Goal: Task Accomplishment & Management: Use online tool/utility

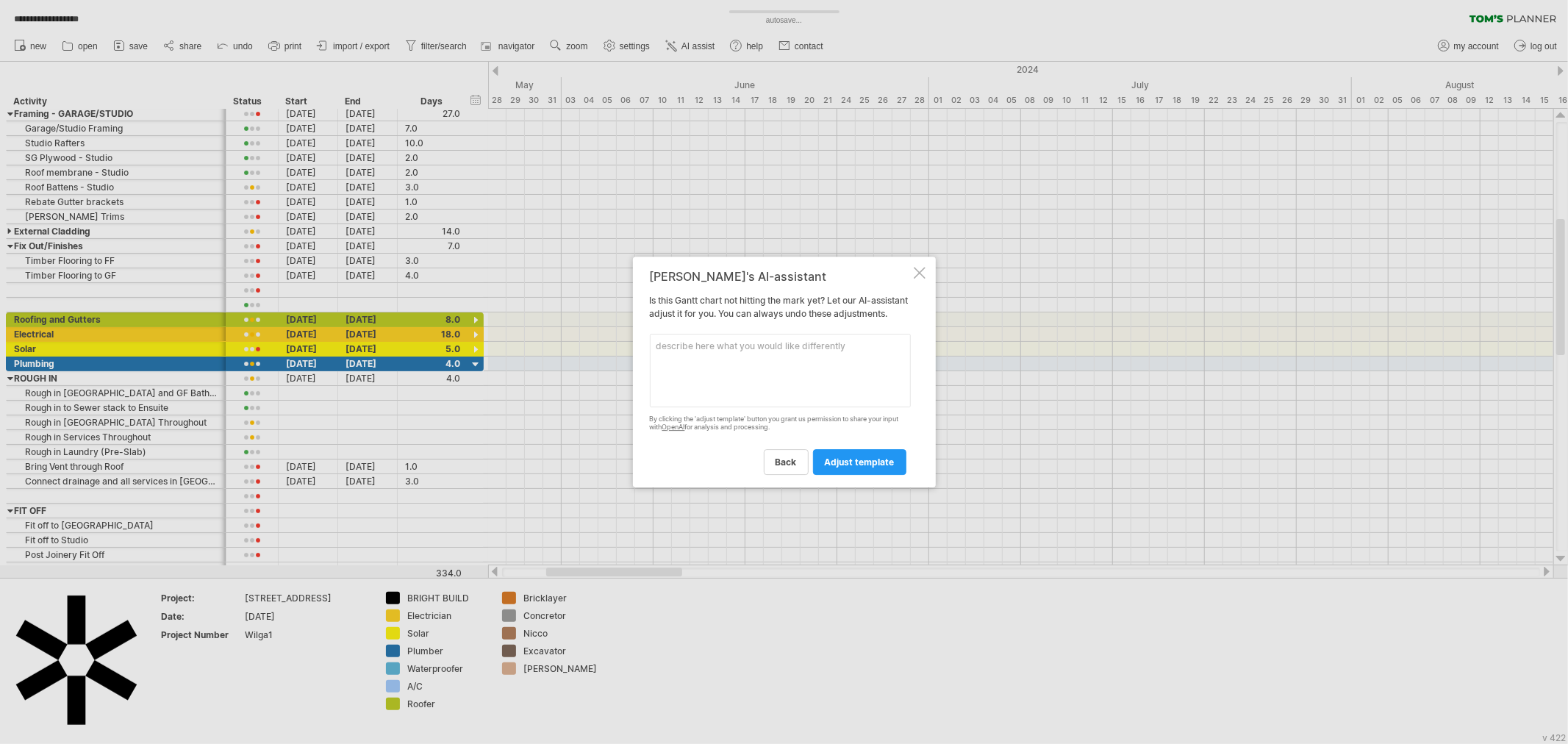
scroll to position [1, 0]
click at [797, 365] on textarea at bounding box center [780, 371] width 261 height 73
click at [772, 466] on link "back" at bounding box center [786, 462] width 45 height 26
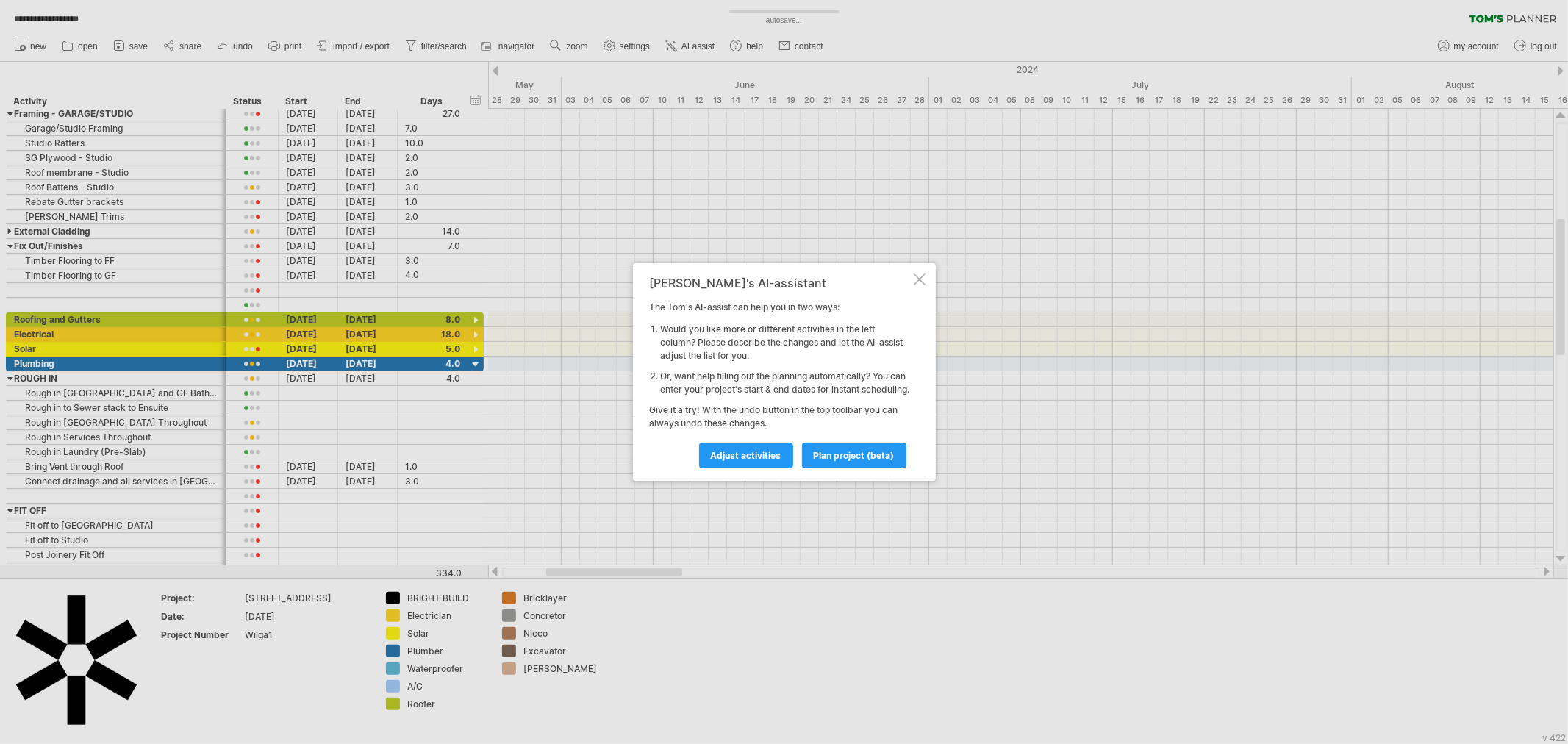
click at [913, 273] on div at bounding box center [919, 279] width 12 height 12
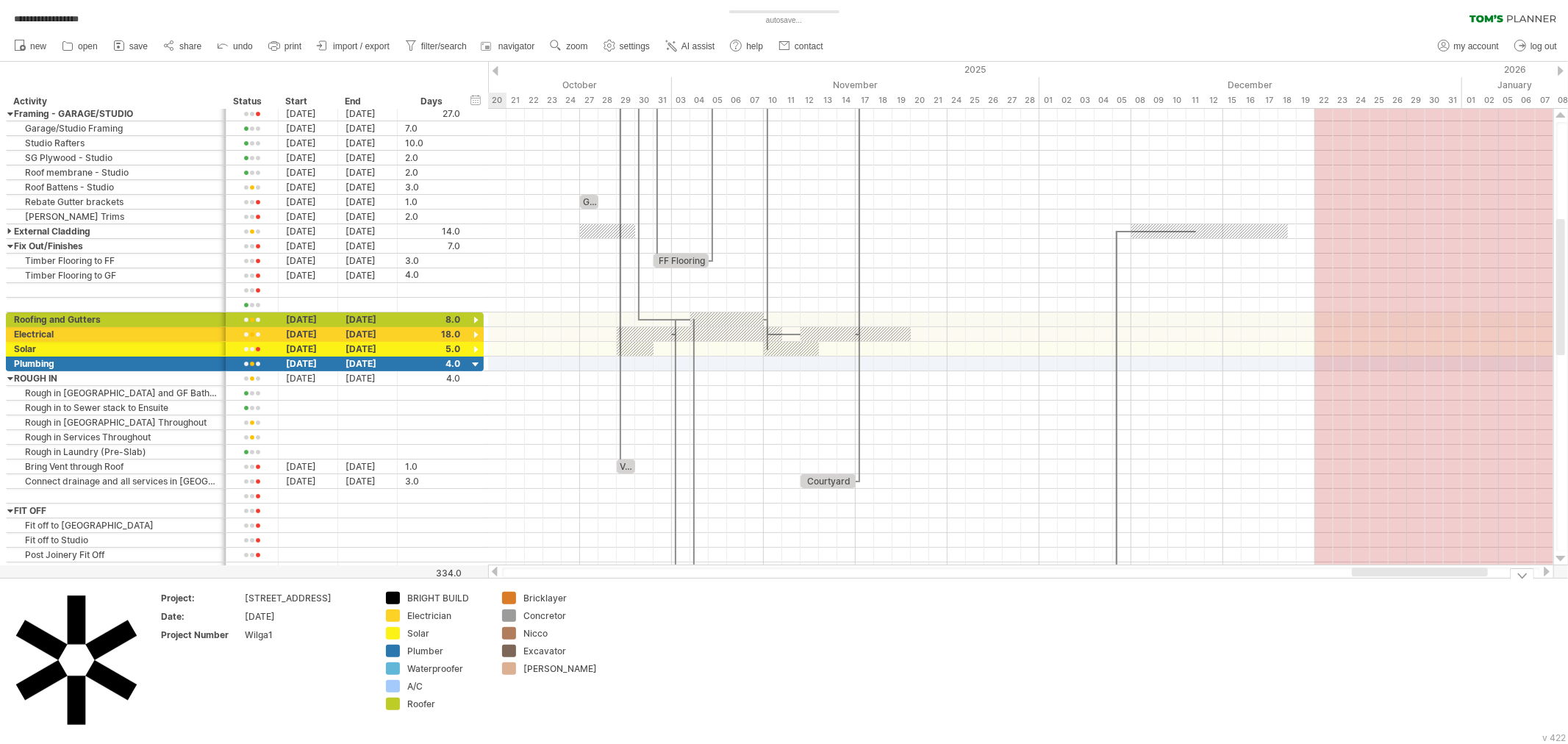
drag, startPoint x: 662, startPoint y: 572, endPoint x: 1468, endPoint y: 645, distance: 809.3
click at [1468, 645] on div "**********" at bounding box center [784, 372] width 1568 height 744
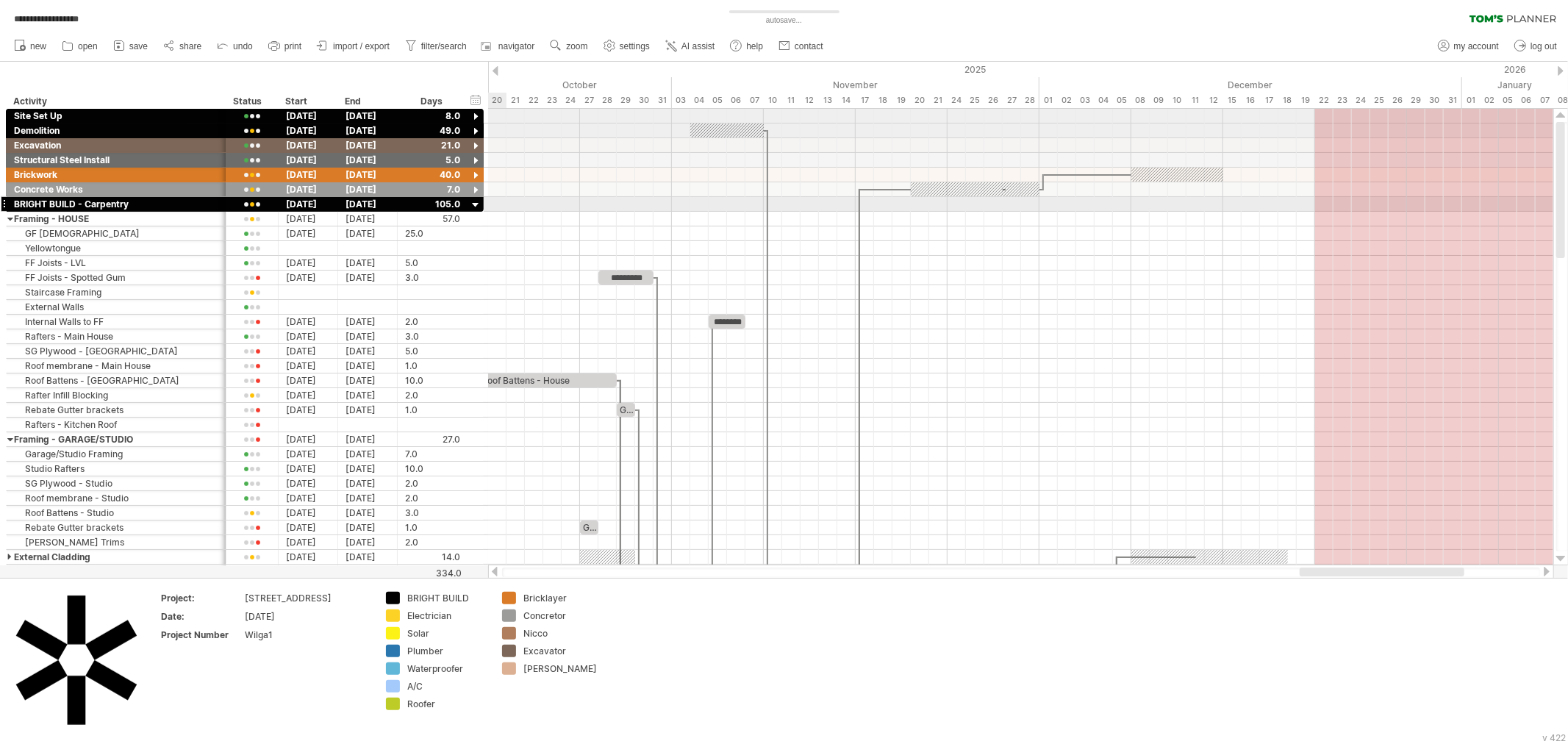
click at [475, 200] on div at bounding box center [476, 205] width 14 height 14
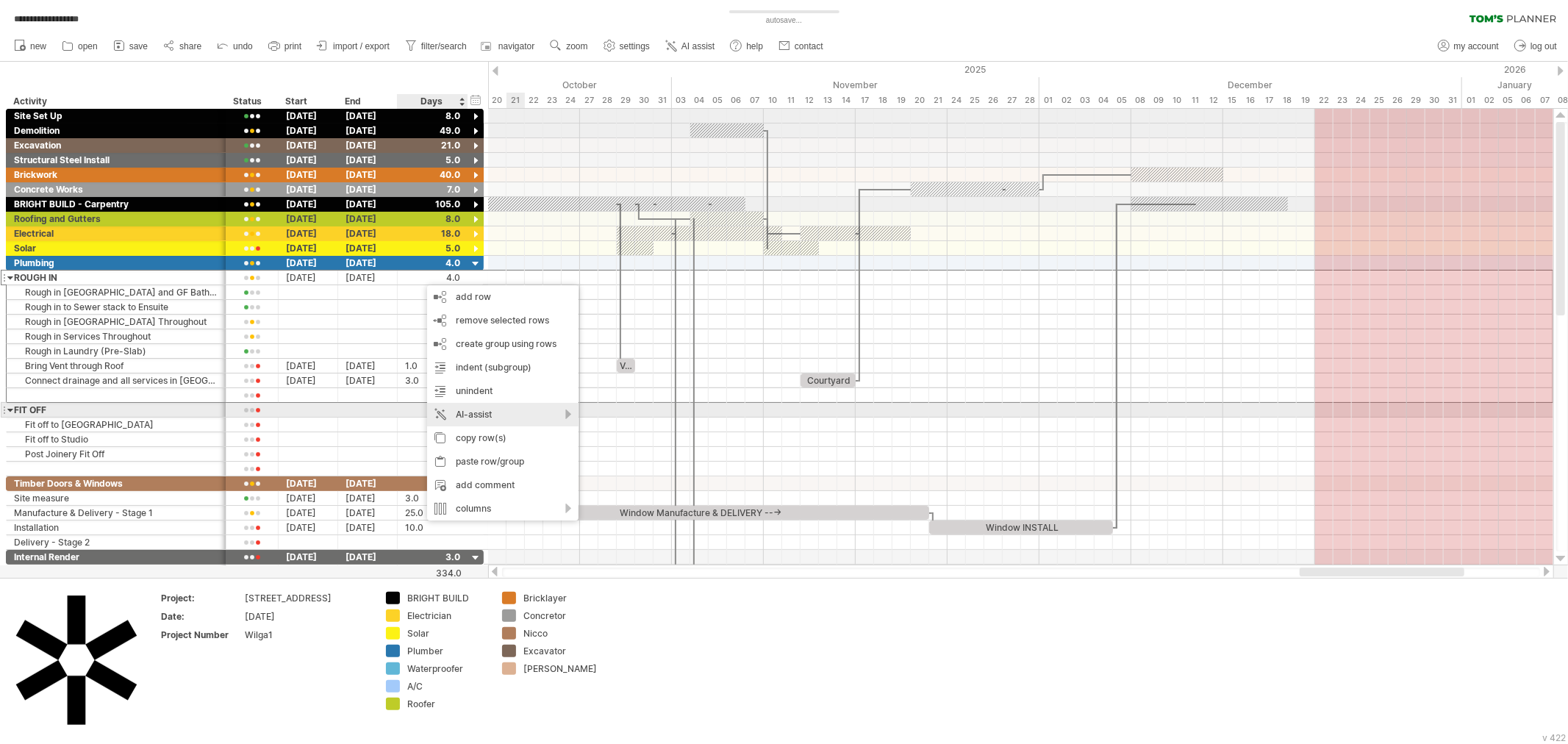
click at [531, 416] on div "AI-assist" at bounding box center [503, 414] width 152 height 23
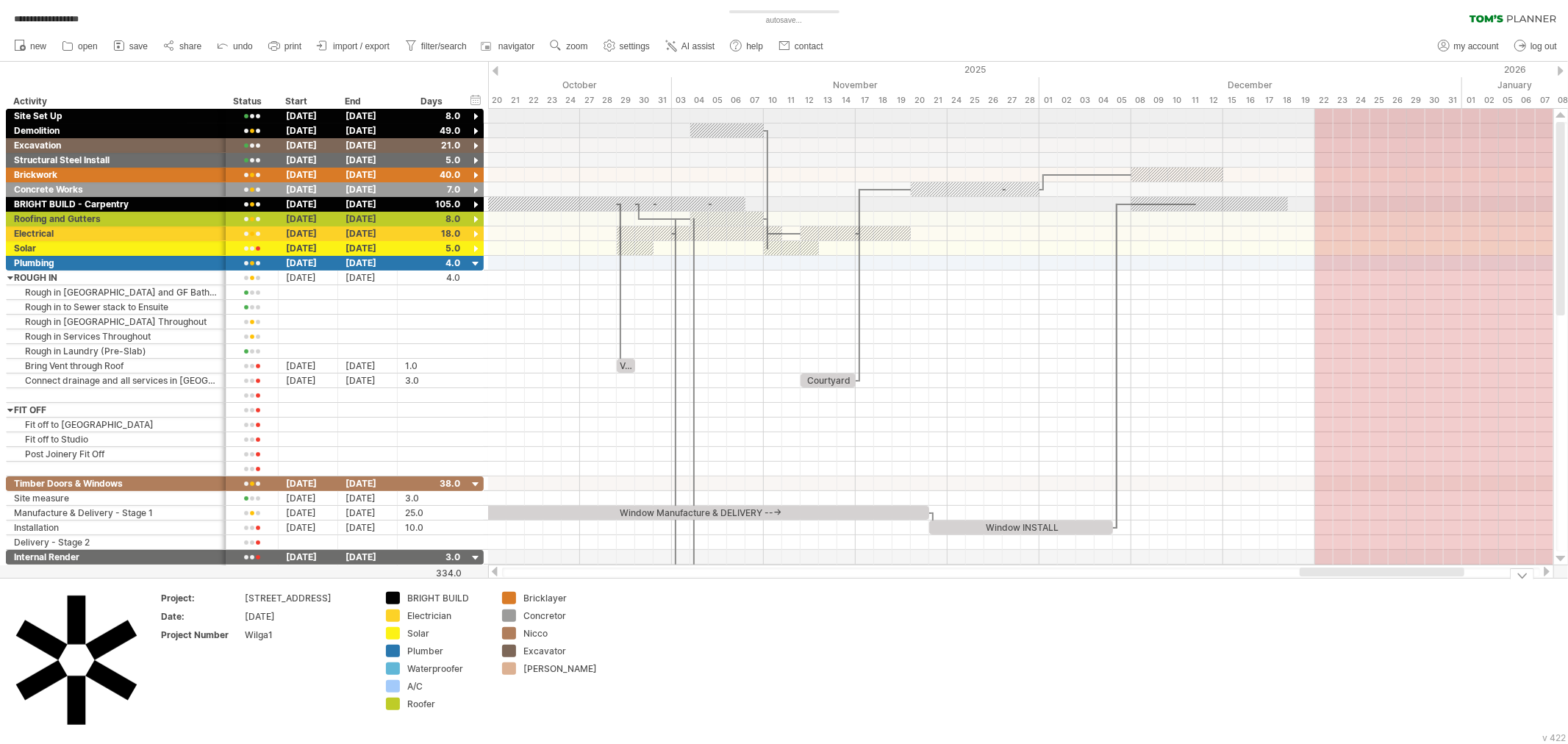
click at [660, 627] on td at bounding box center [669, 661] width 116 height 138
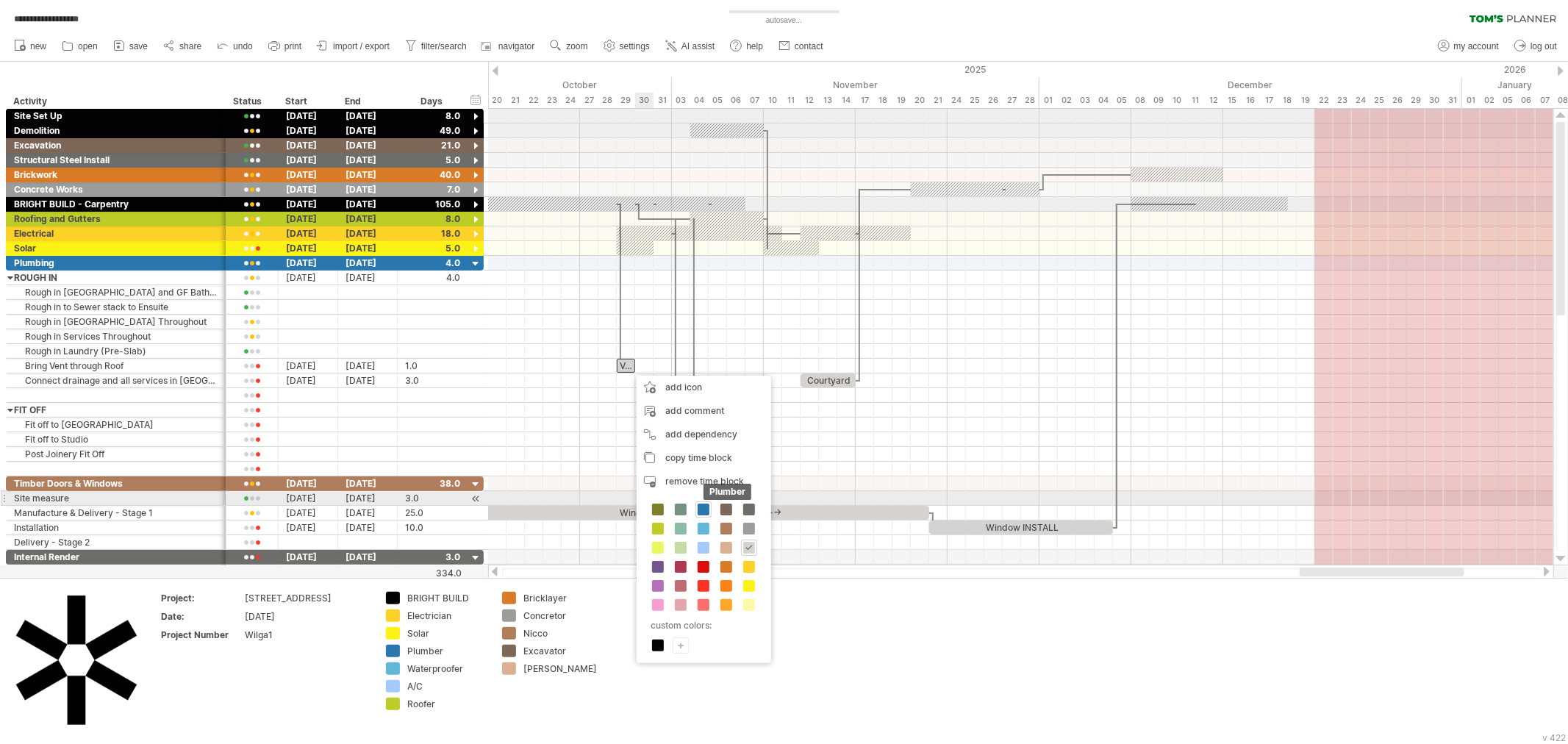
click at [702, 504] on span at bounding box center [703, 509] width 12 height 12
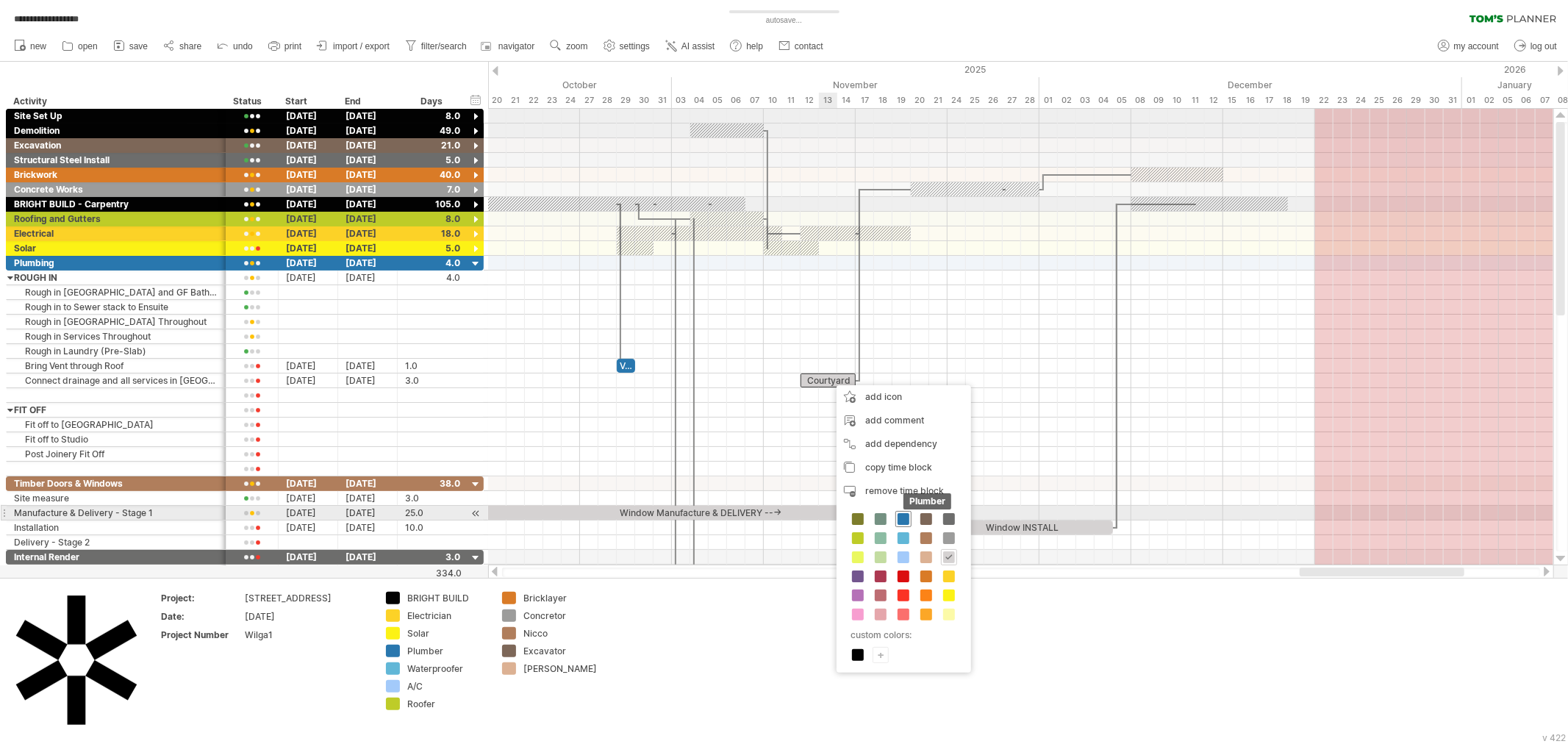
click at [901, 518] on span at bounding box center [903, 519] width 12 height 12
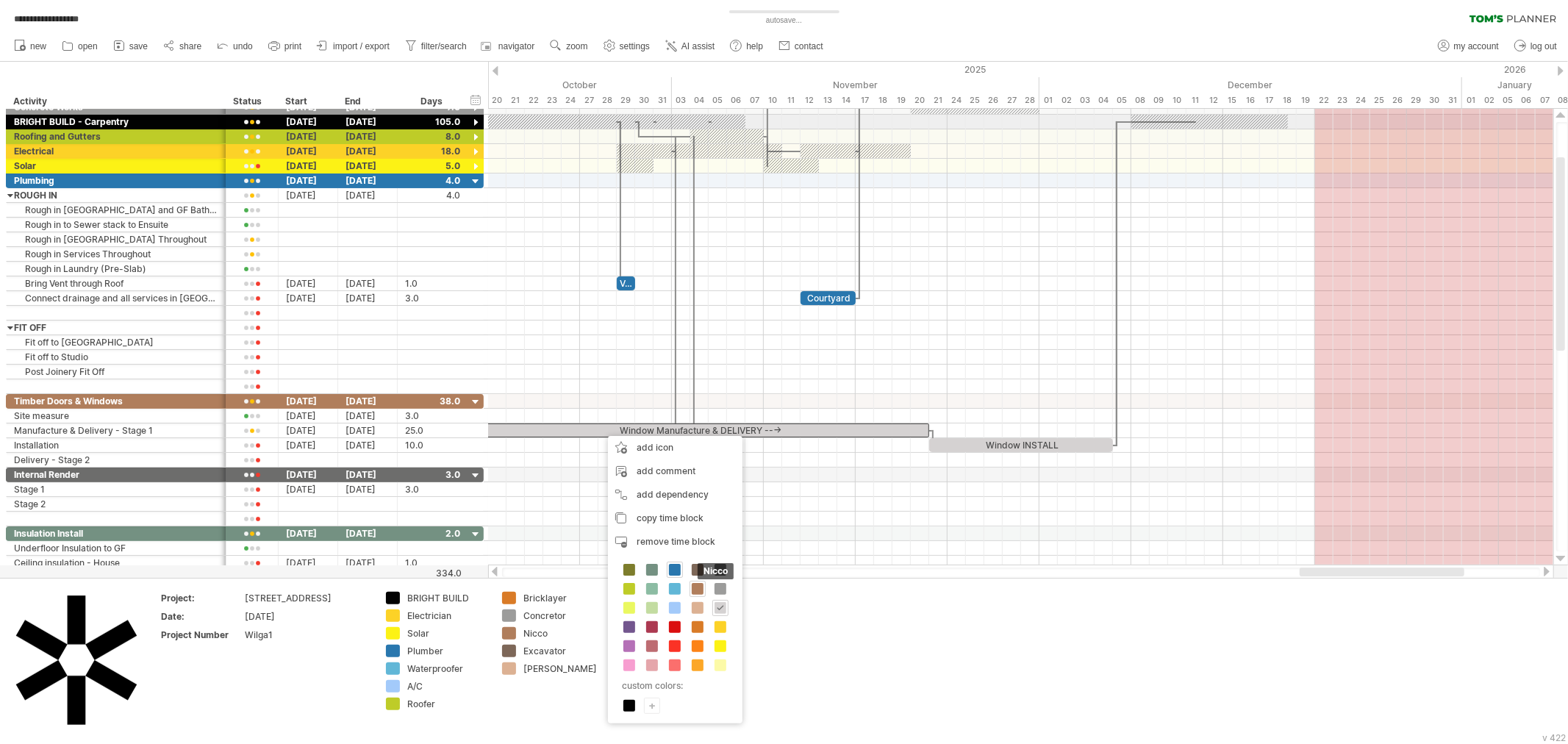
click at [696, 586] on span at bounding box center [697, 589] width 12 height 12
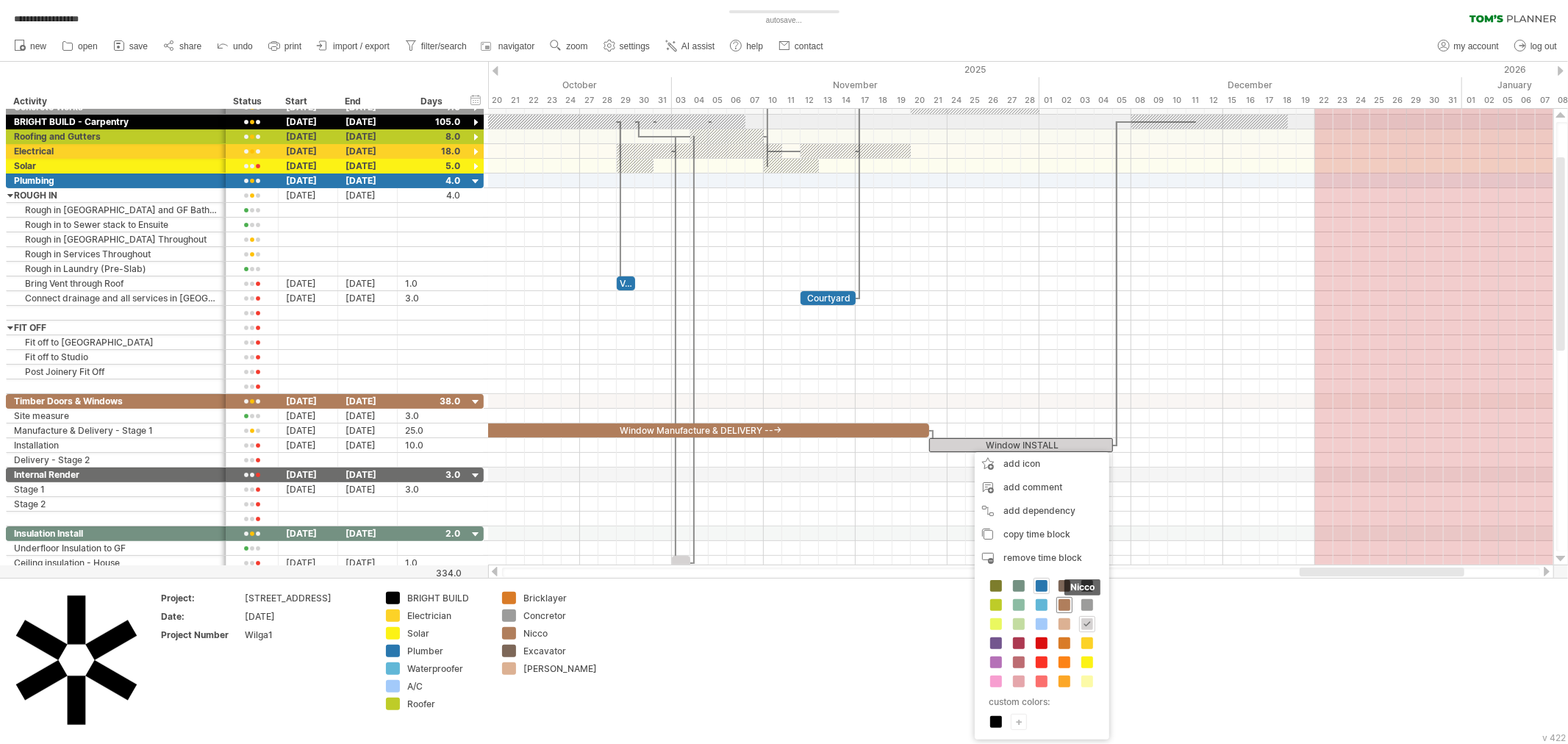
click at [1069, 605] on span at bounding box center [1064, 605] width 12 height 12
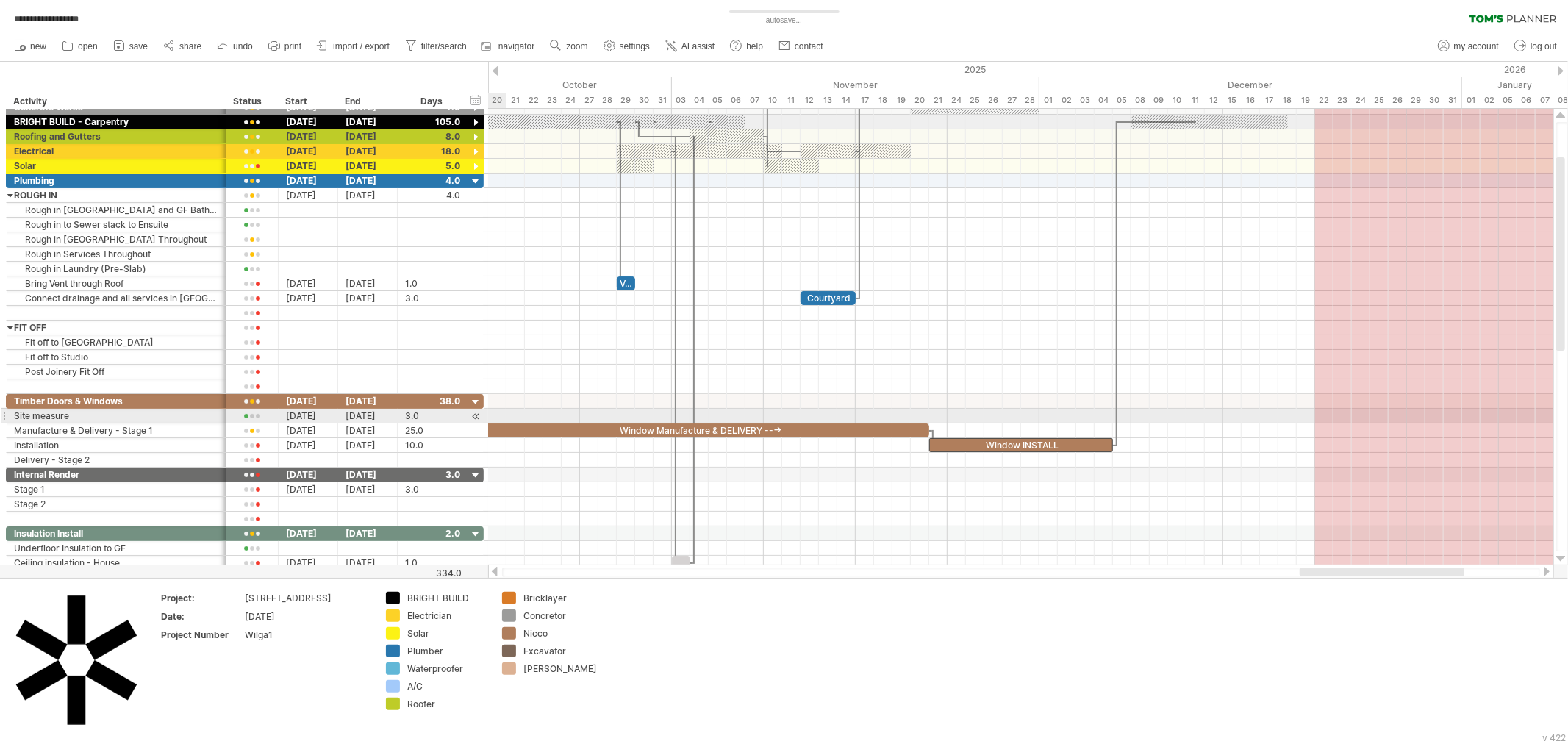
click at [478, 420] on div at bounding box center [476, 416] width 14 height 15
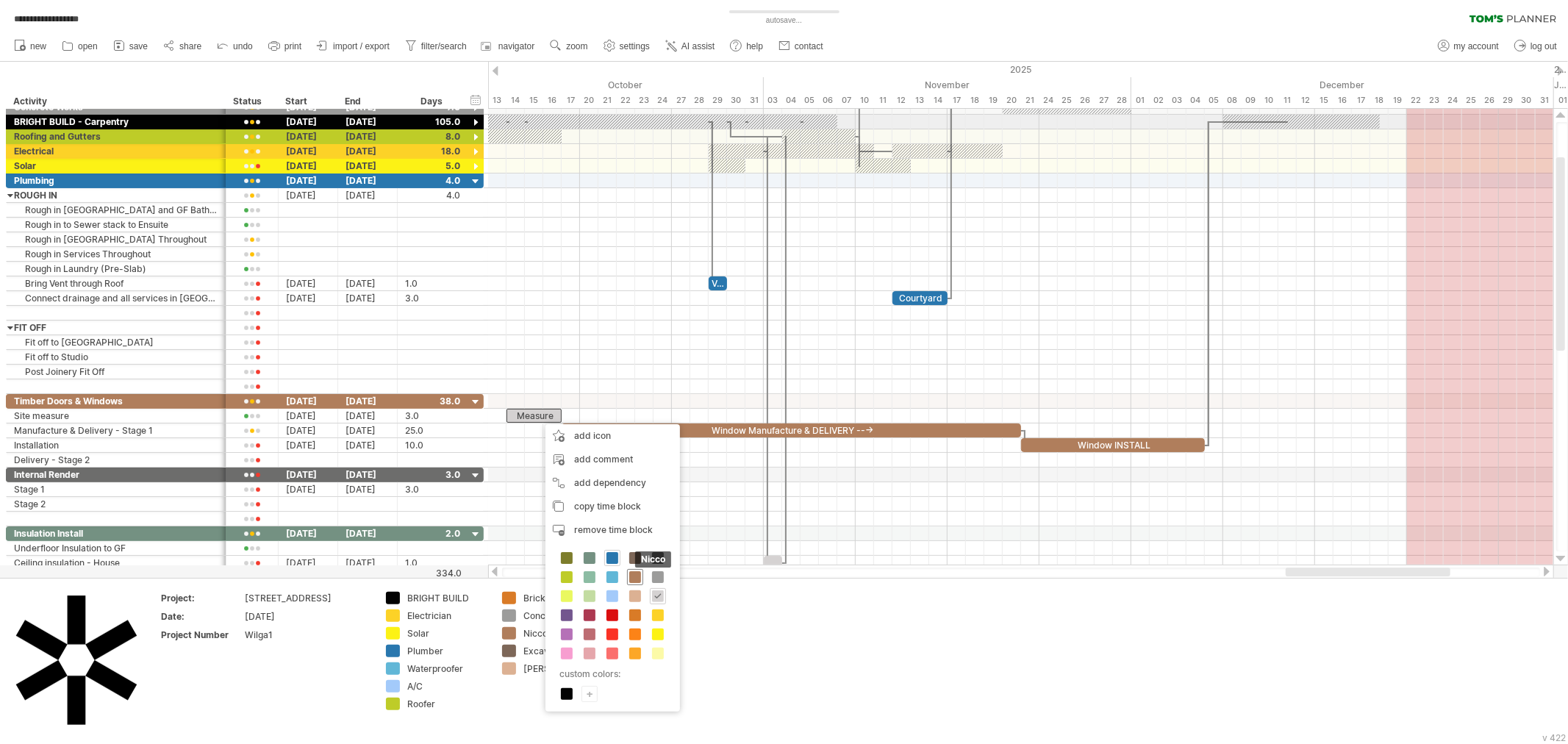
click at [630, 573] on span at bounding box center [635, 577] width 12 height 12
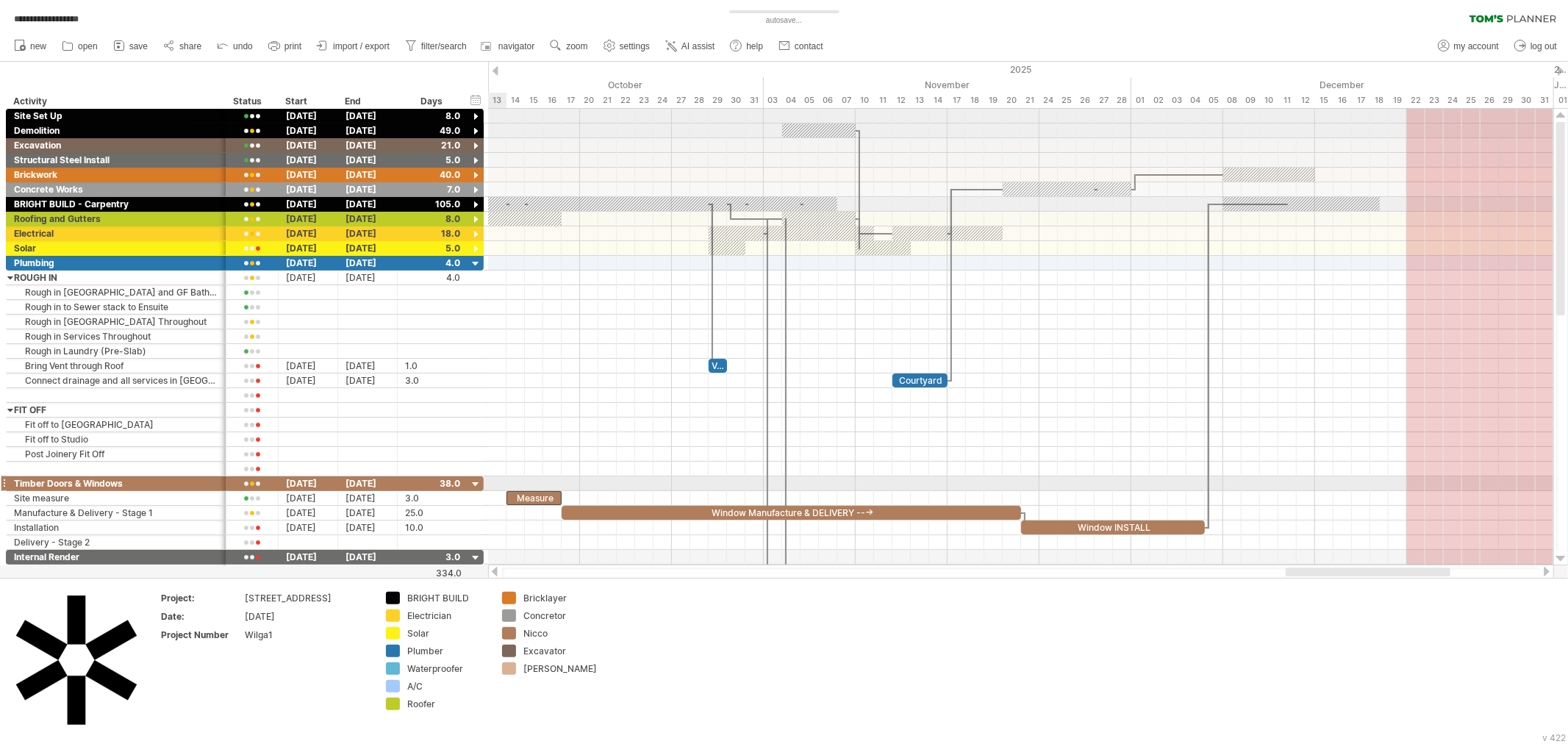
click at [476, 481] on div at bounding box center [476, 485] width 14 height 14
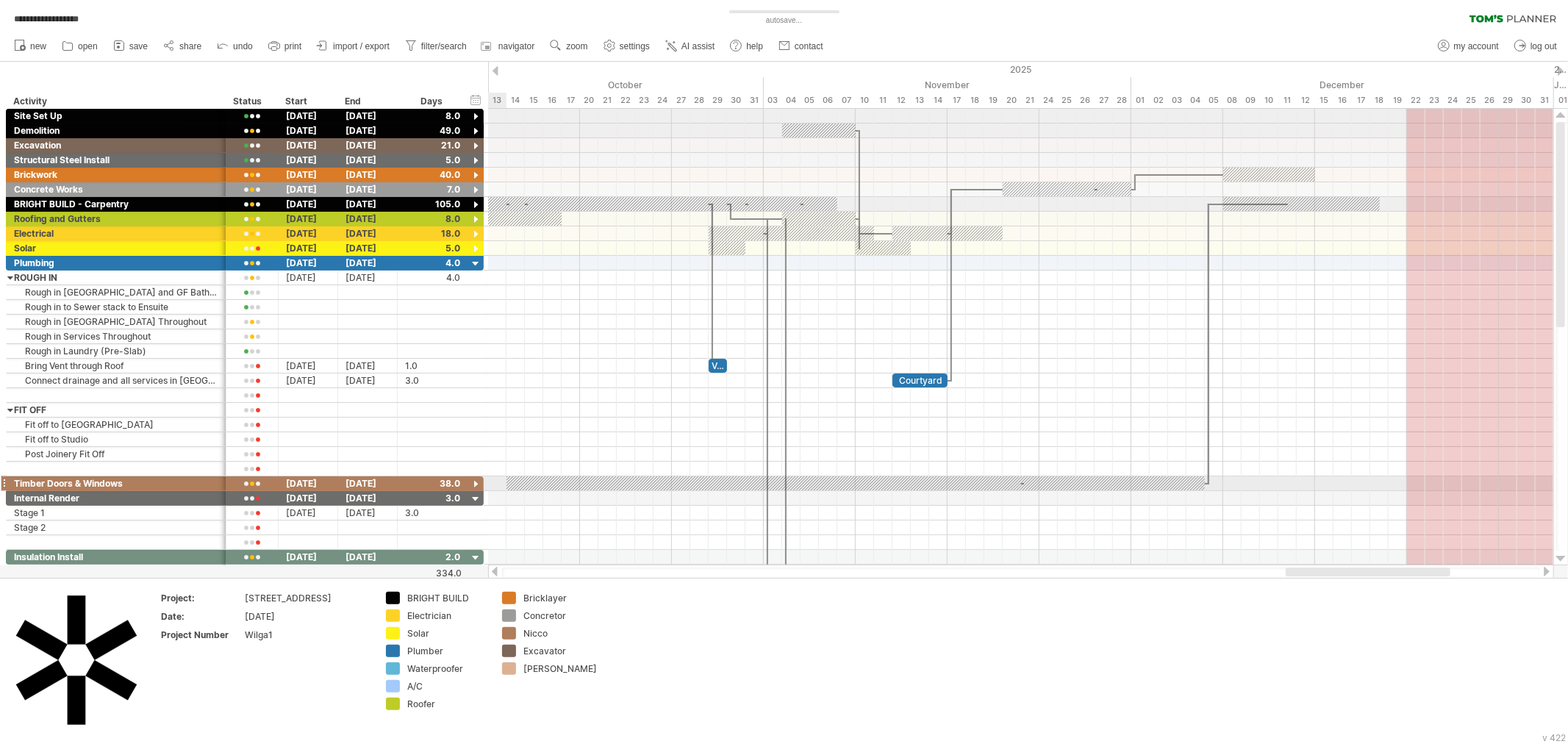
click at [476, 481] on div at bounding box center [476, 485] width 14 height 14
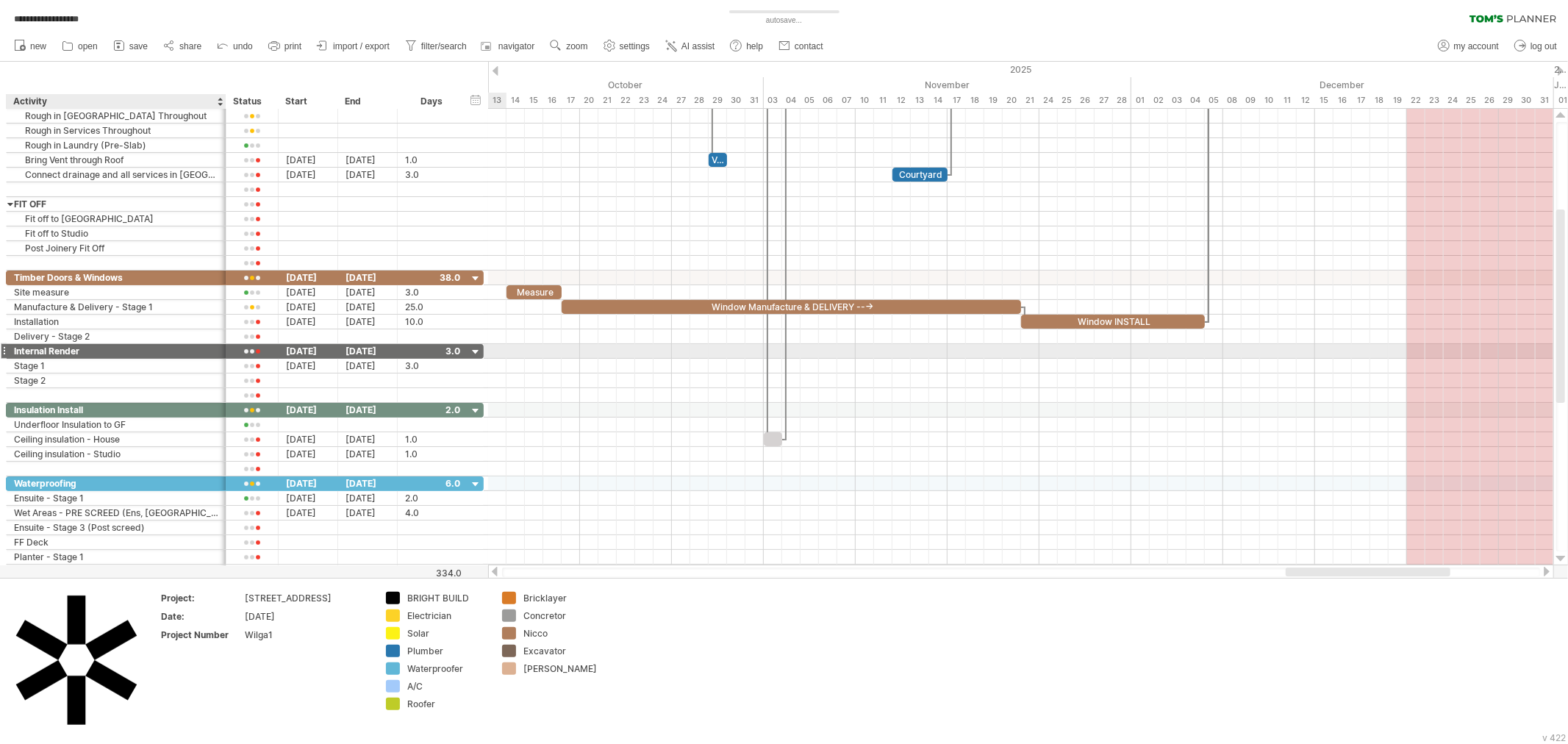
click at [175, 349] on div "Internal Render" at bounding box center [116, 351] width 204 height 14
drag, startPoint x: 735, startPoint y: 657, endPoint x: 705, endPoint y: 623, distance: 45.3
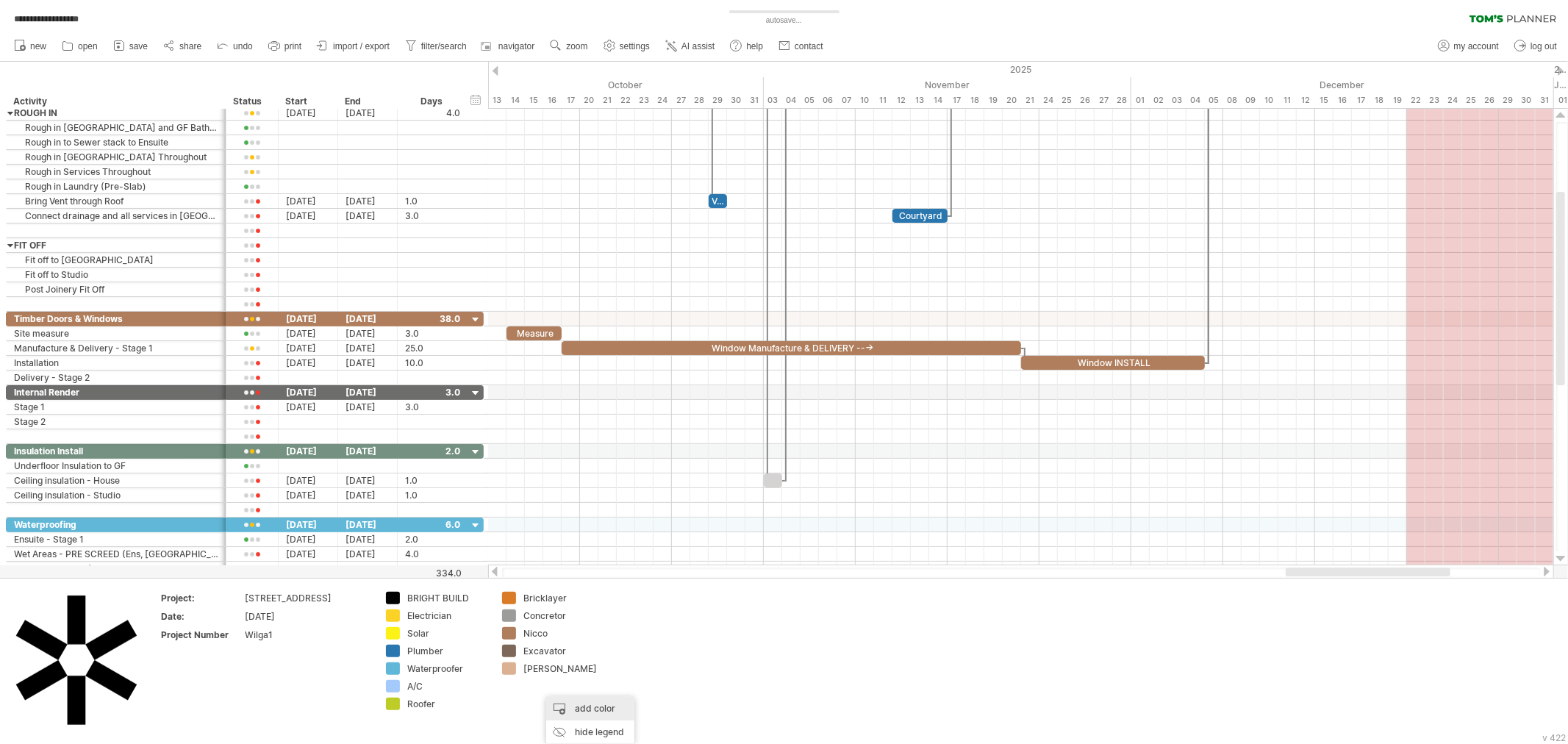
click at [592, 714] on div "add color" at bounding box center [590, 709] width 88 height 23
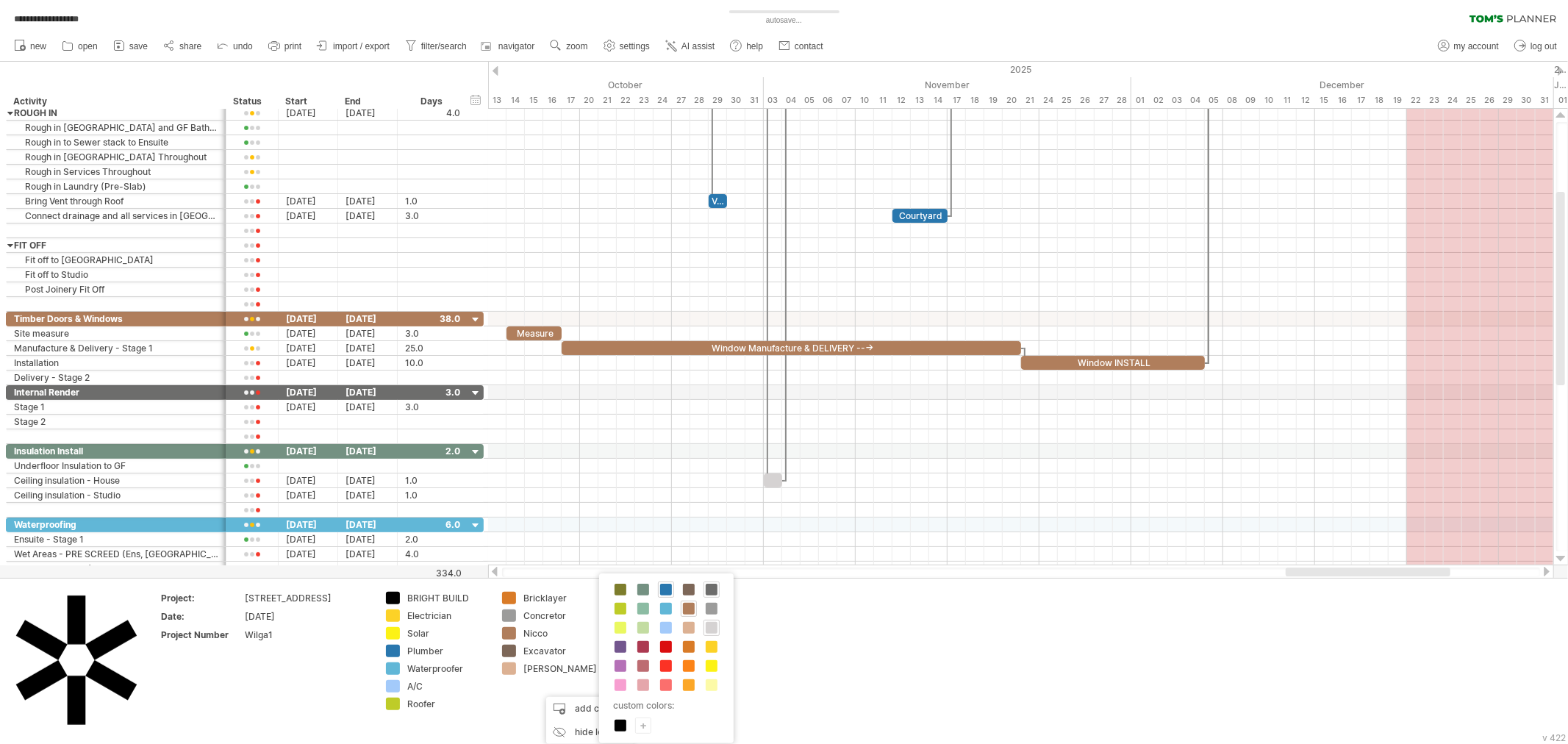
click at [717, 593] on span at bounding box center [711, 589] width 12 height 12
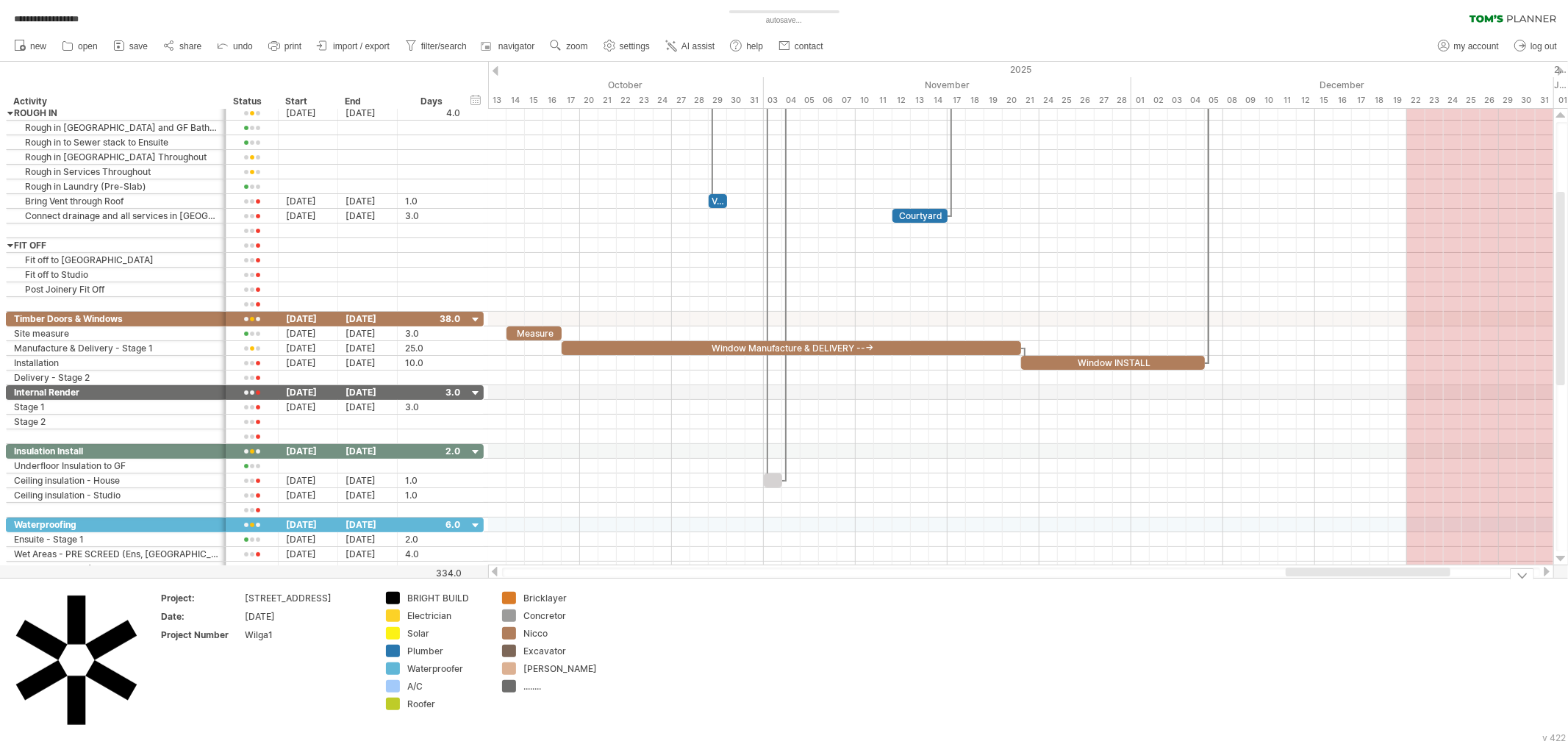
click at [546, 690] on div "........" at bounding box center [563, 687] width 80 height 13
type input "********"
click at [652, 659] on td at bounding box center [669, 661] width 116 height 138
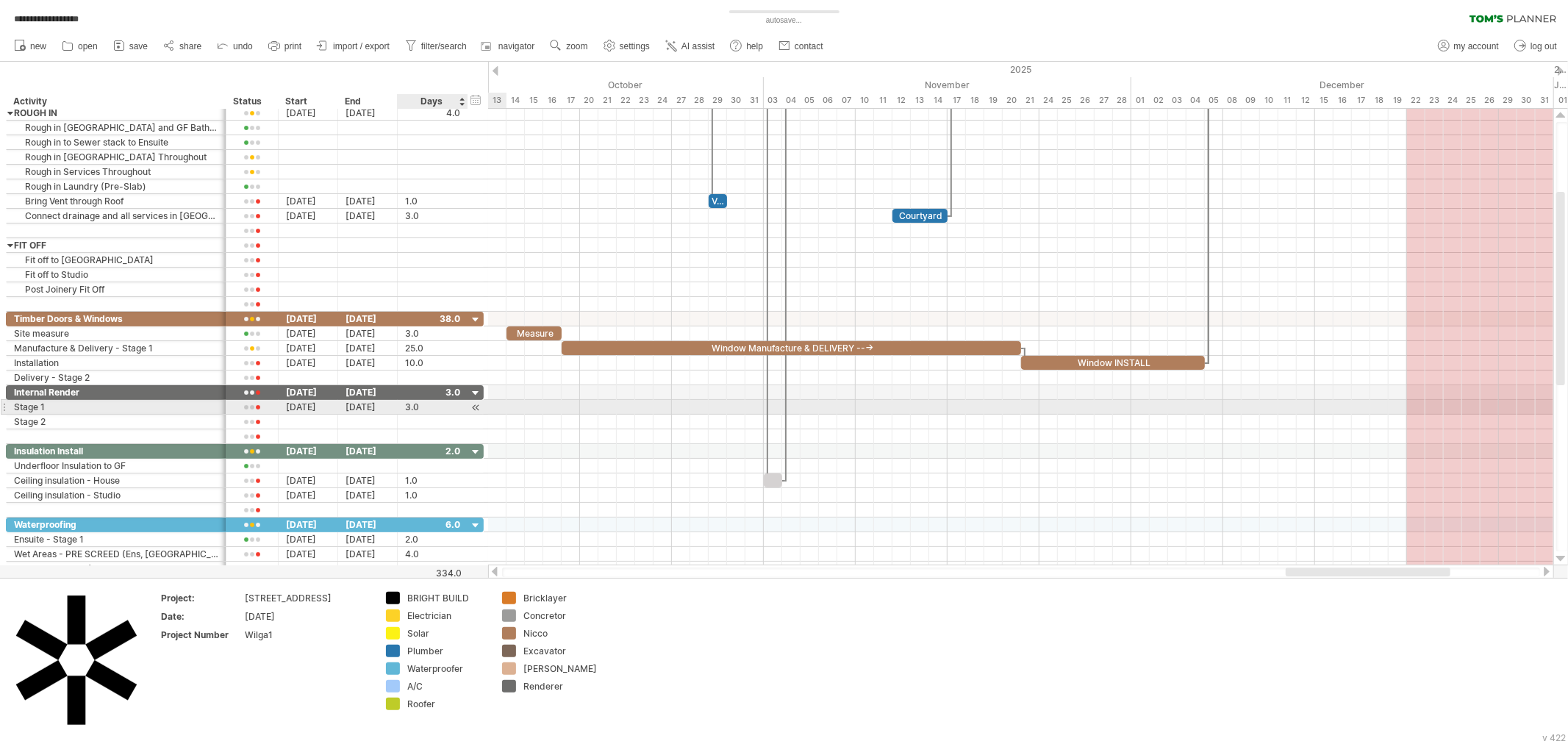
click at [472, 408] on div at bounding box center [476, 407] width 14 height 15
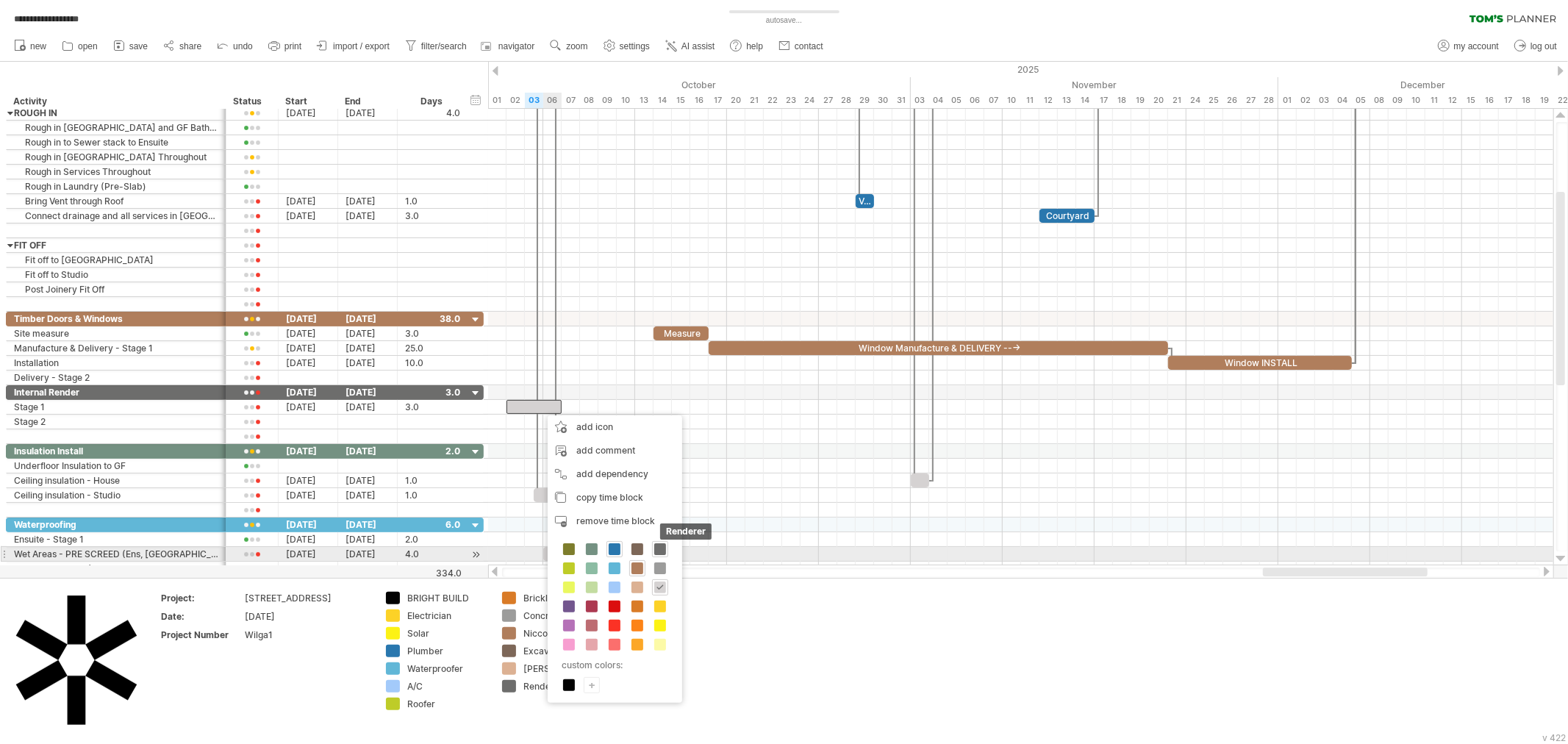
click at [660, 552] on span at bounding box center [660, 548] width 12 height 12
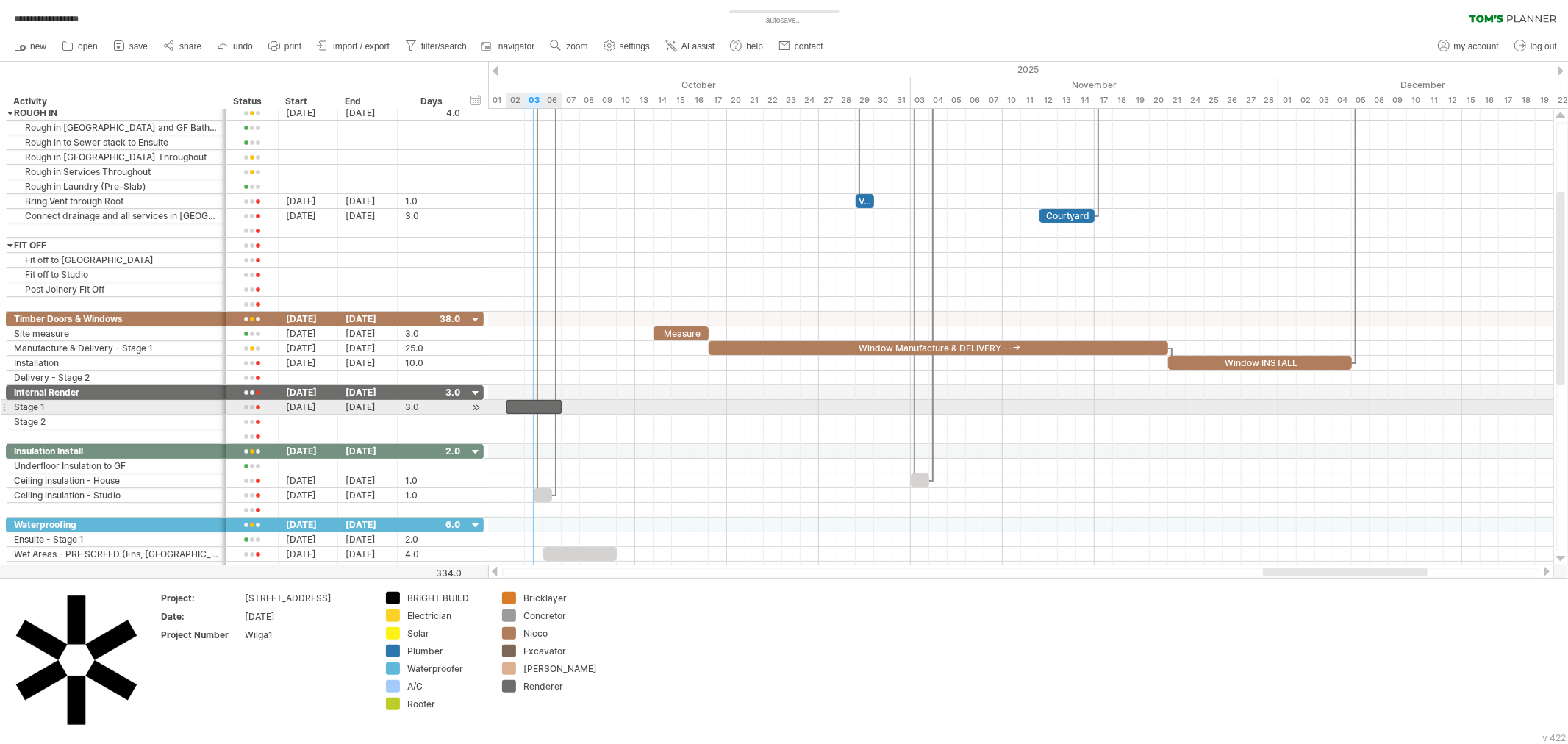
click at [537, 402] on div at bounding box center [534, 407] width 55 height 14
click at [587, 422] on div at bounding box center [1021, 422] width 1065 height 14
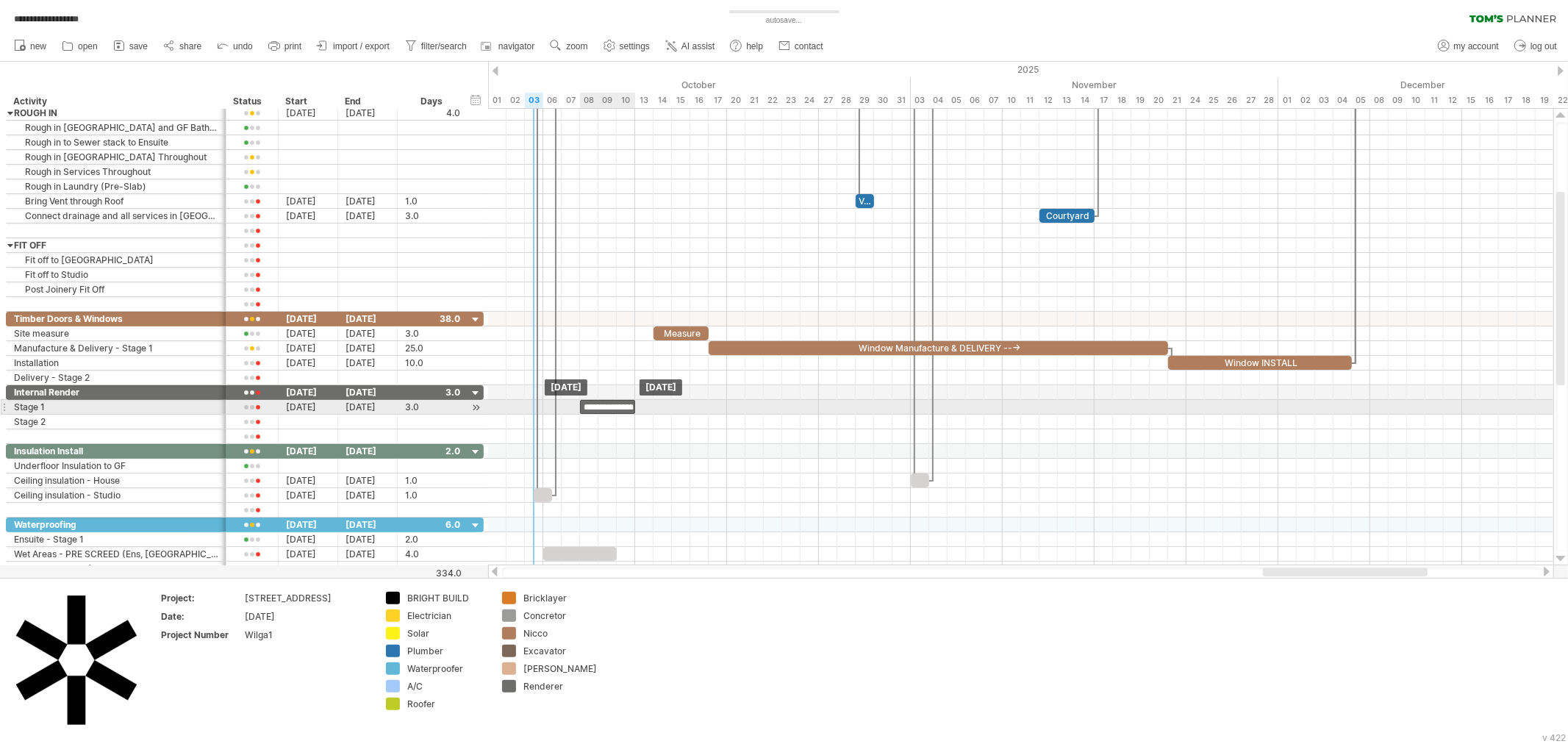
drag, startPoint x: 540, startPoint y: 405, endPoint x: 614, endPoint y: 402, distance: 74.1
click at [614, 402] on div "**********" at bounding box center [608, 407] width 55 height 14
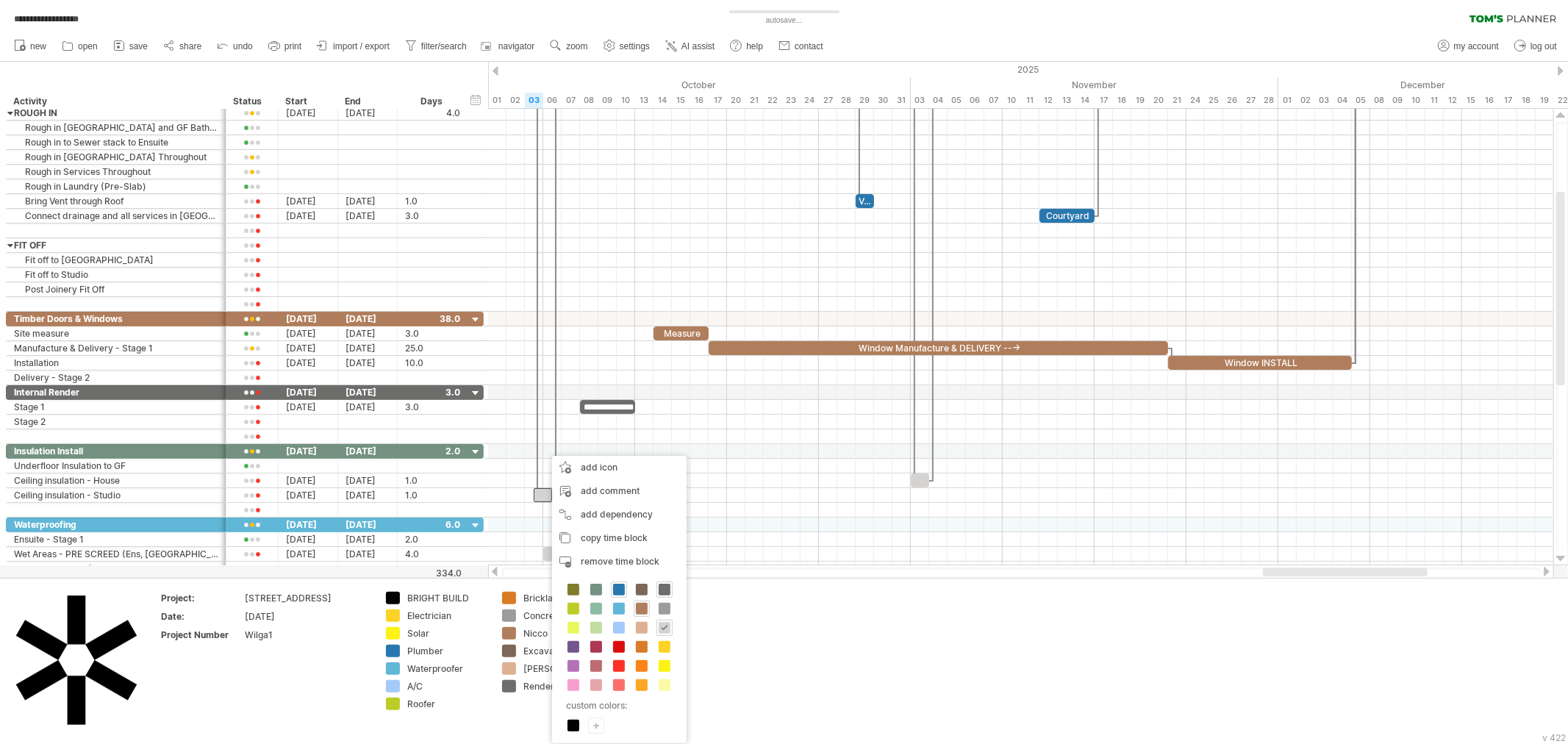
click at [605, 589] on div "Plumber Excavator Renderer Roofer Waterproofer Nicco Concretor A/C [PERSON_NAME…" at bounding box center [619, 658] width 135 height 170
click at [596, 581] on div at bounding box center [596, 589] width 16 height 16
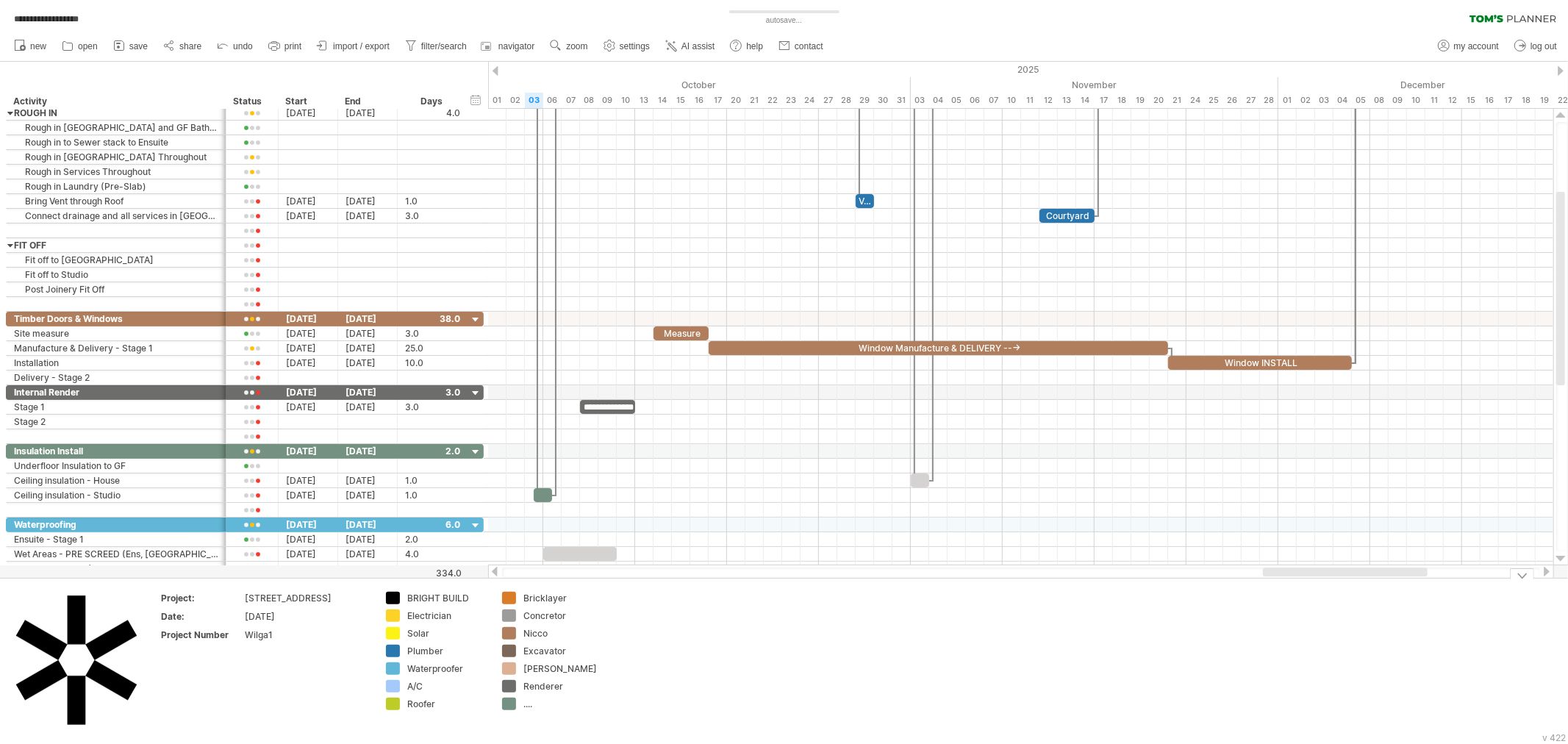
click at [534, 706] on div "...." at bounding box center [563, 704] width 80 height 13
type input "**********"
click at [680, 667] on td at bounding box center [669, 661] width 116 height 138
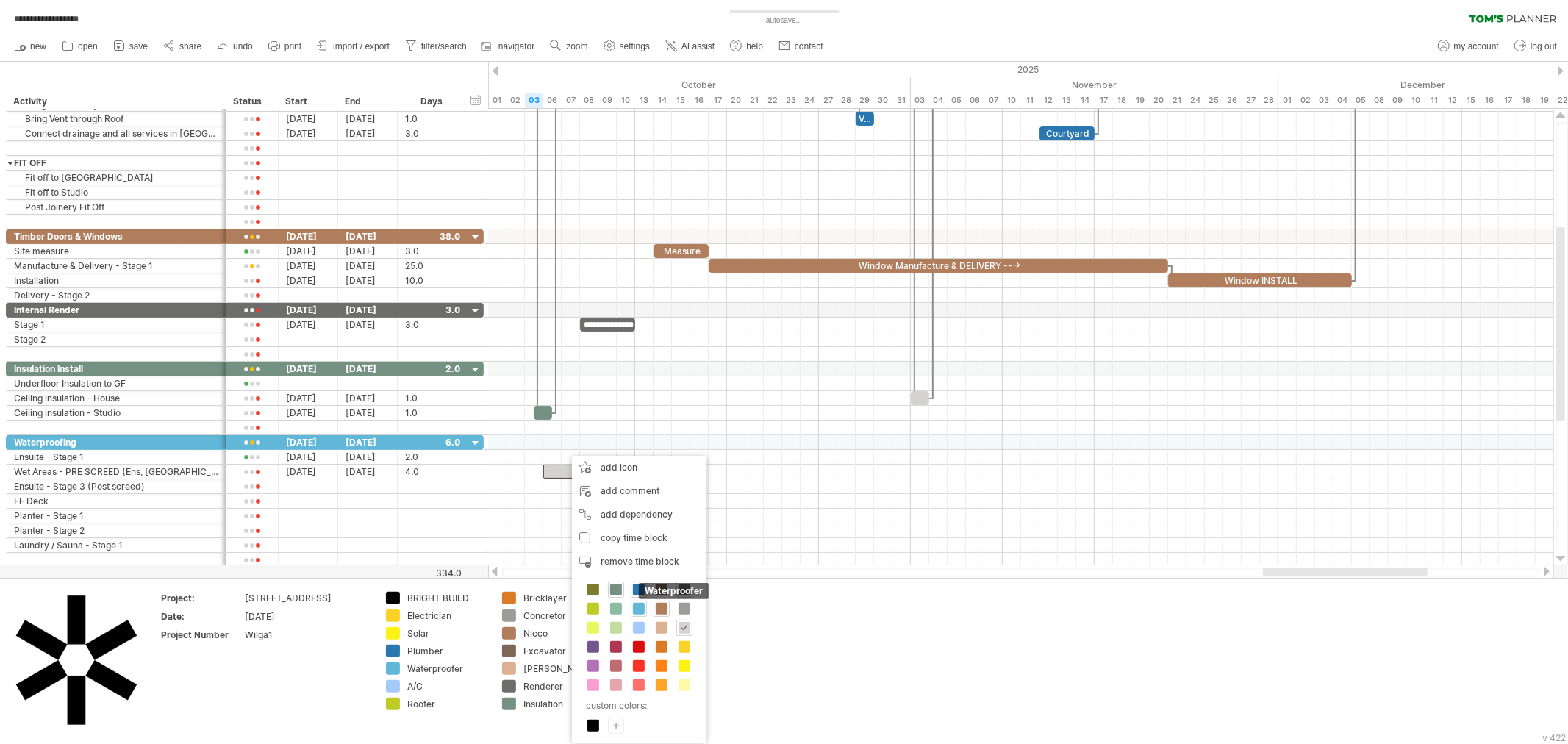
click at [643, 604] on span at bounding box center [638, 608] width 12 height 12
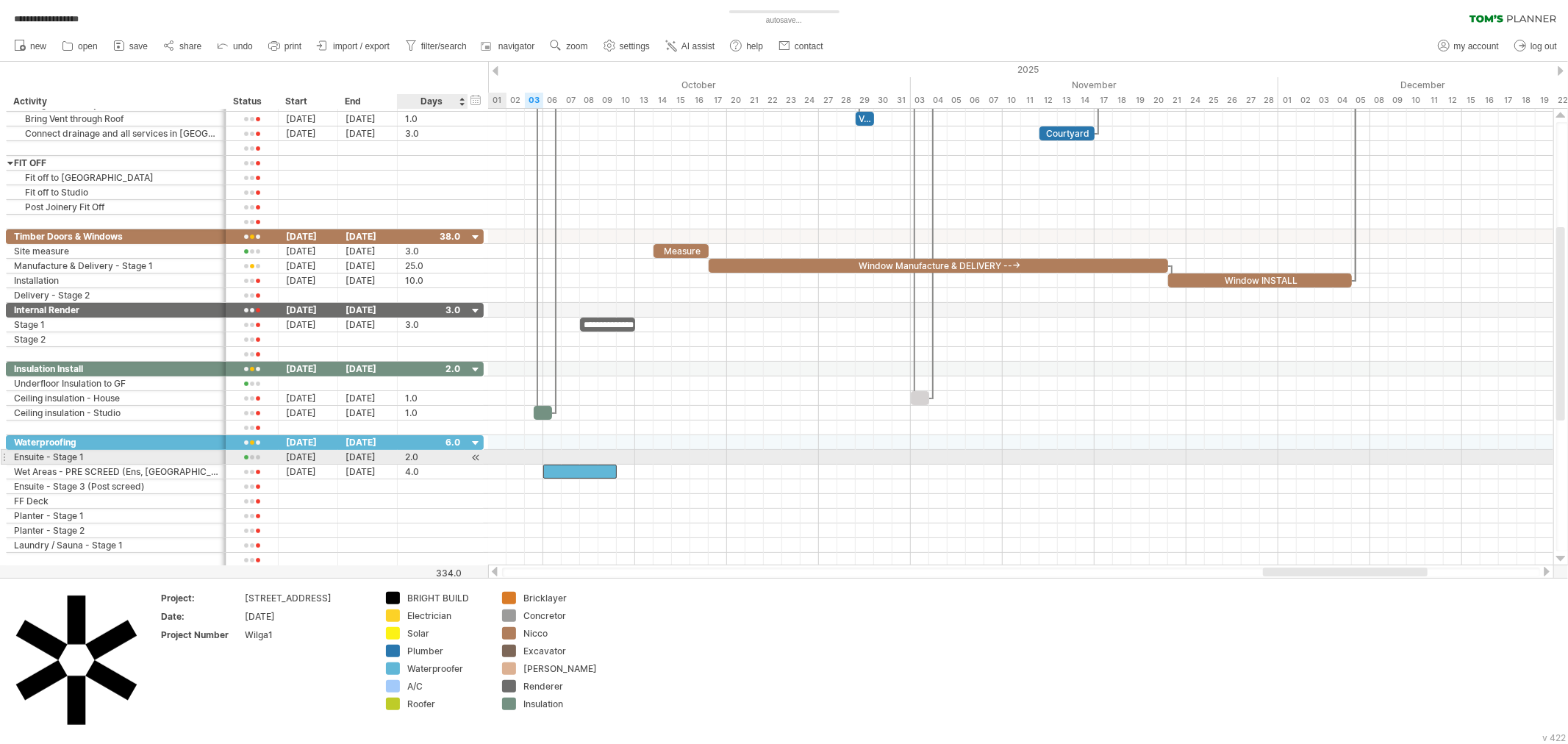
click at [478, 460] on div at bounding box center [476, 457] width 14 height 15
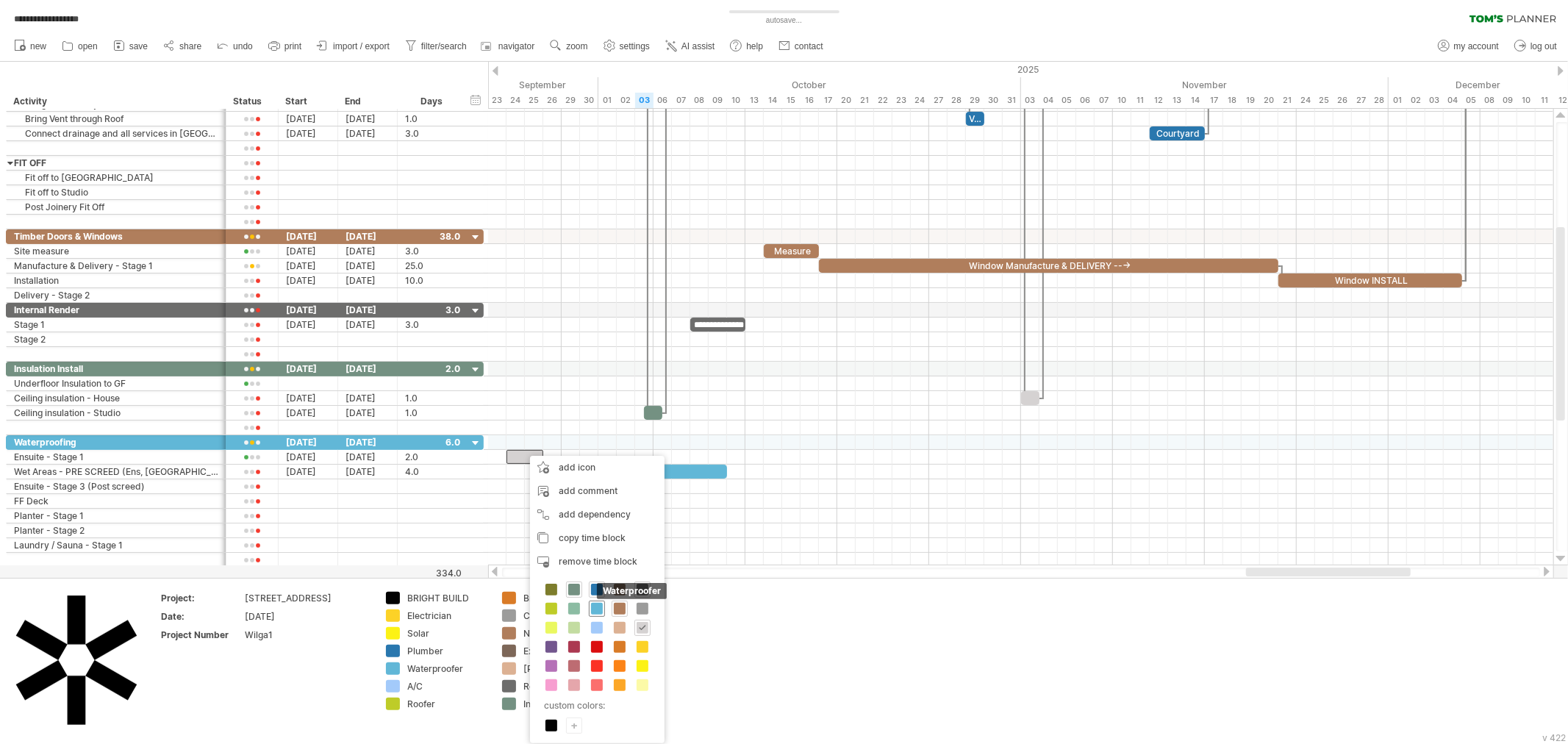
click at [592, 601] on div "Waterproofer" at bounding box center [597, 609] width 16 height 16
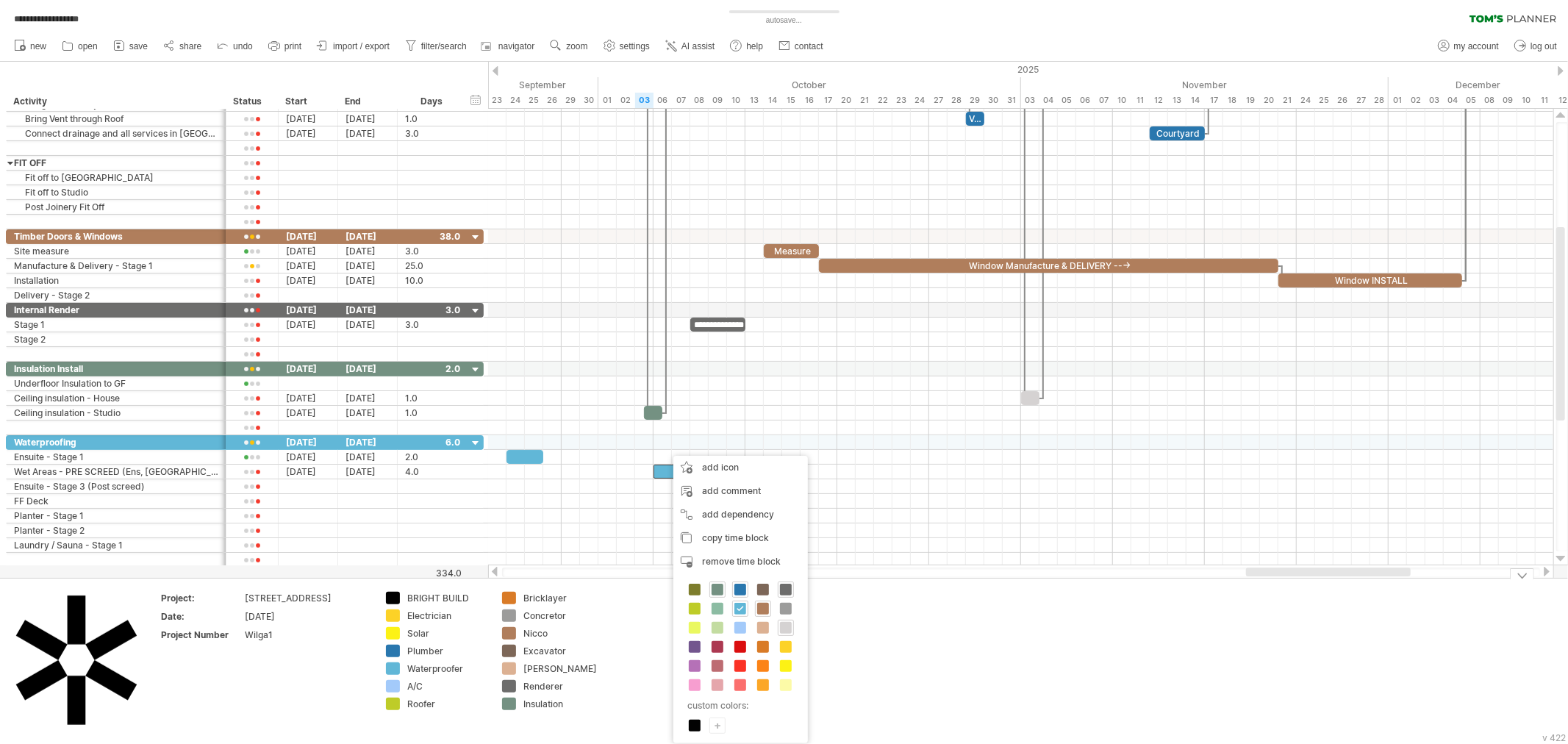
click at [641, 646] on td at bounding box center [669, 661] width 116 height 138
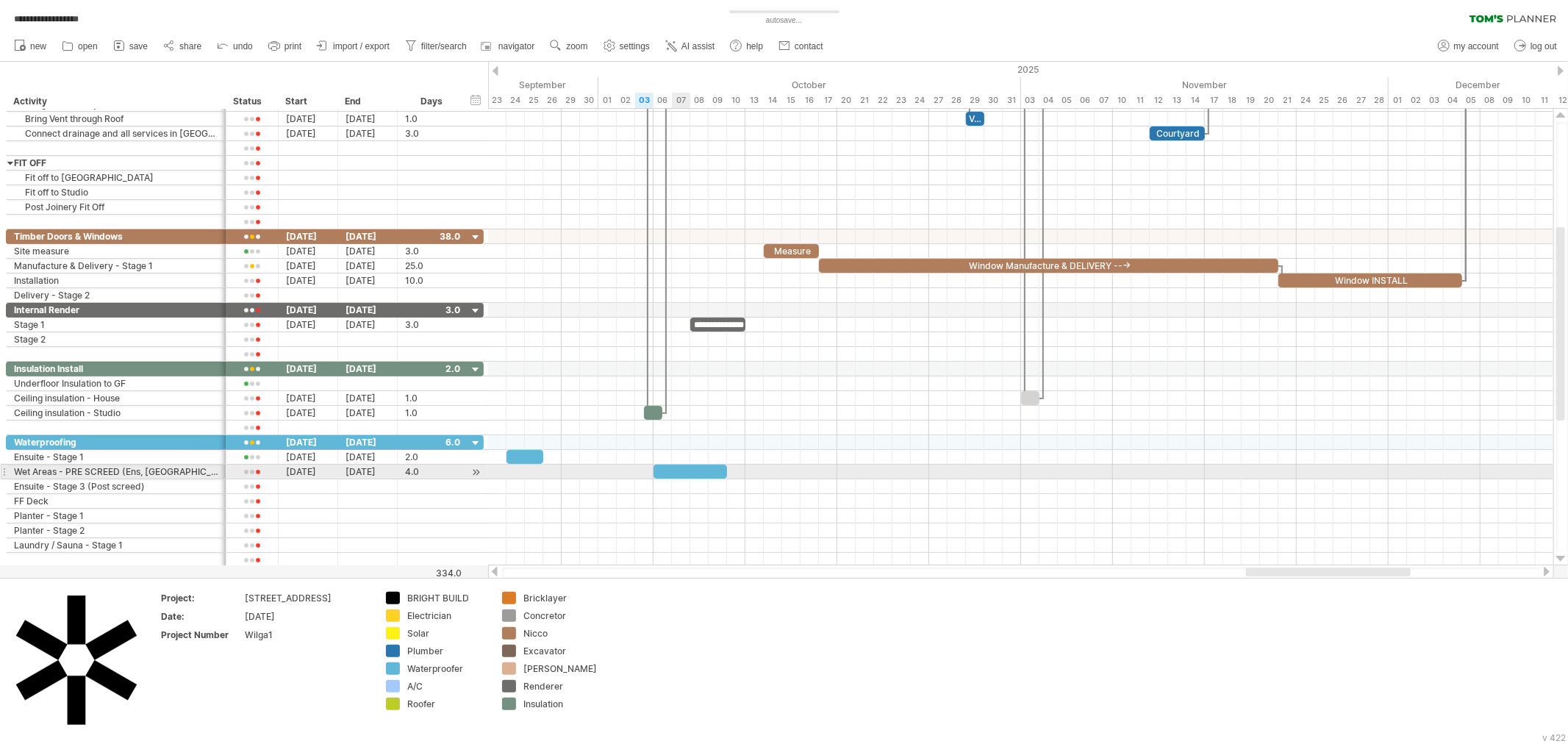
click at [684, 466] on div at bounding box center [690, 472] width 73 height 14
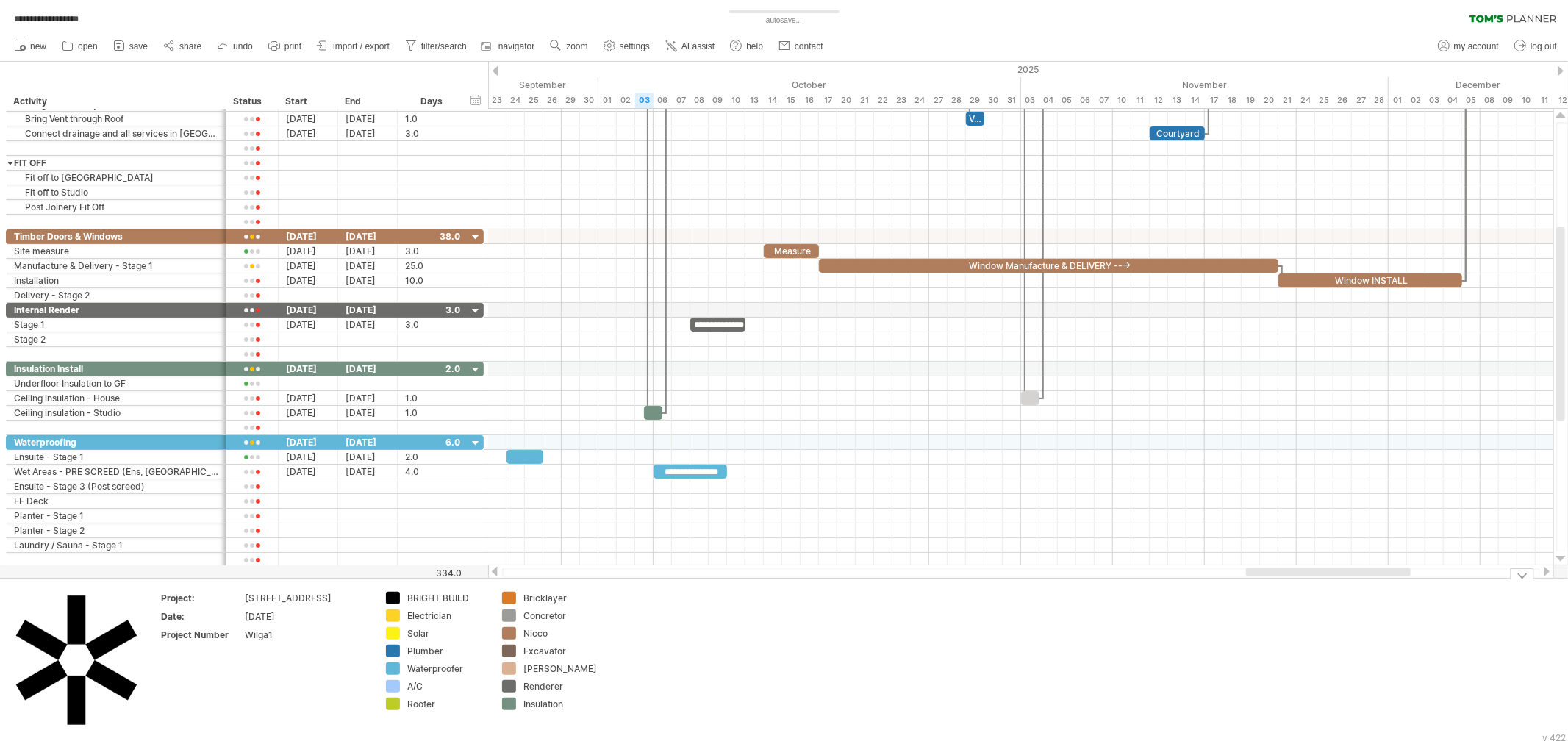
click at [706, 622] on td at bounding box center [669, 661] width 116 height 138
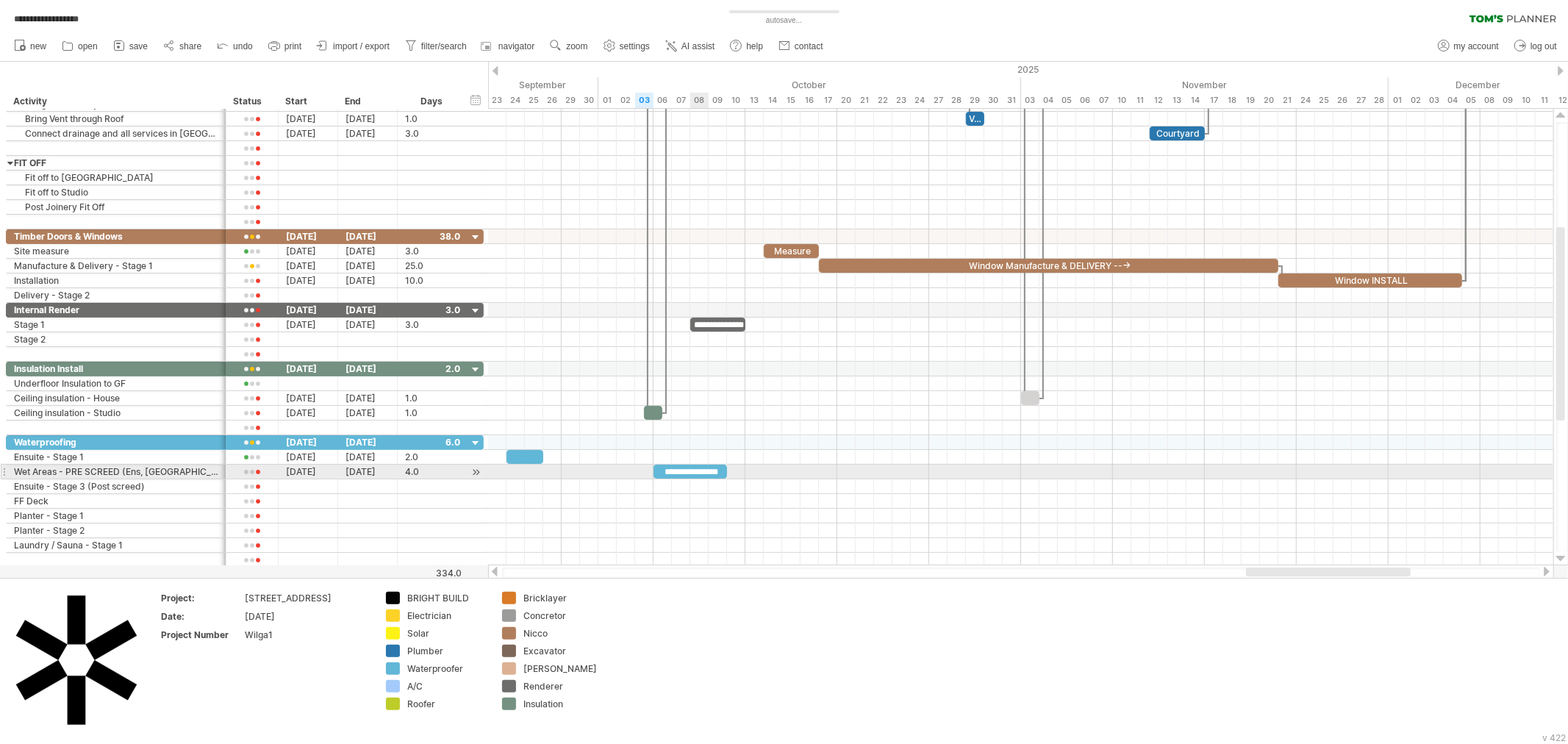
click at [692, 471] on div "**********" at bounding box center [690, 472] width 73 height 14
click at [513, 459] on div at bounding box center [524, 457] width 37 height 14
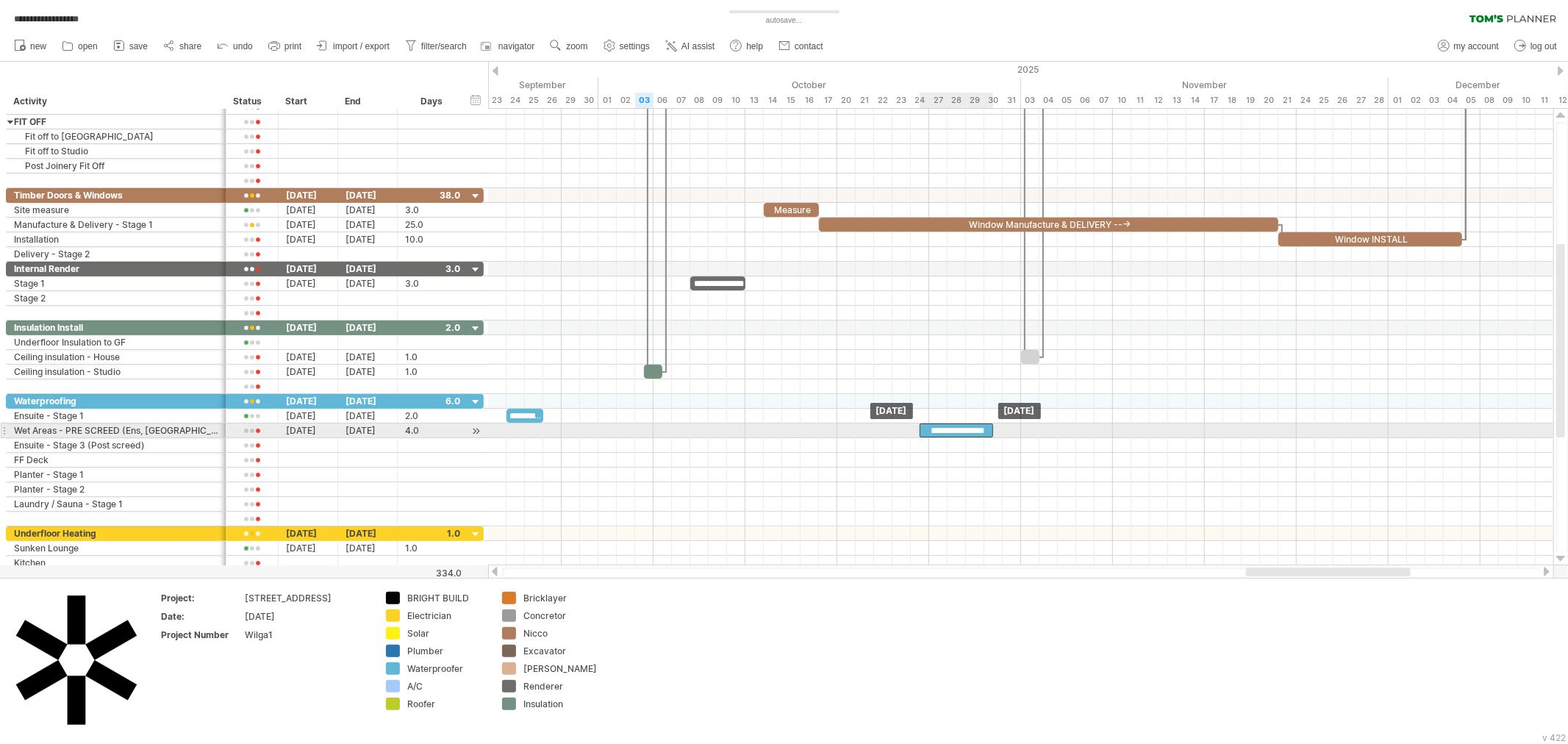
drag, startPoint x: 704, startPoint y: 435, endPoint x: 972, endPoint y: 435, distance: 268.0
click at [972, 435] on div "**********" at bounding box center [956, 431] width 73 height 14
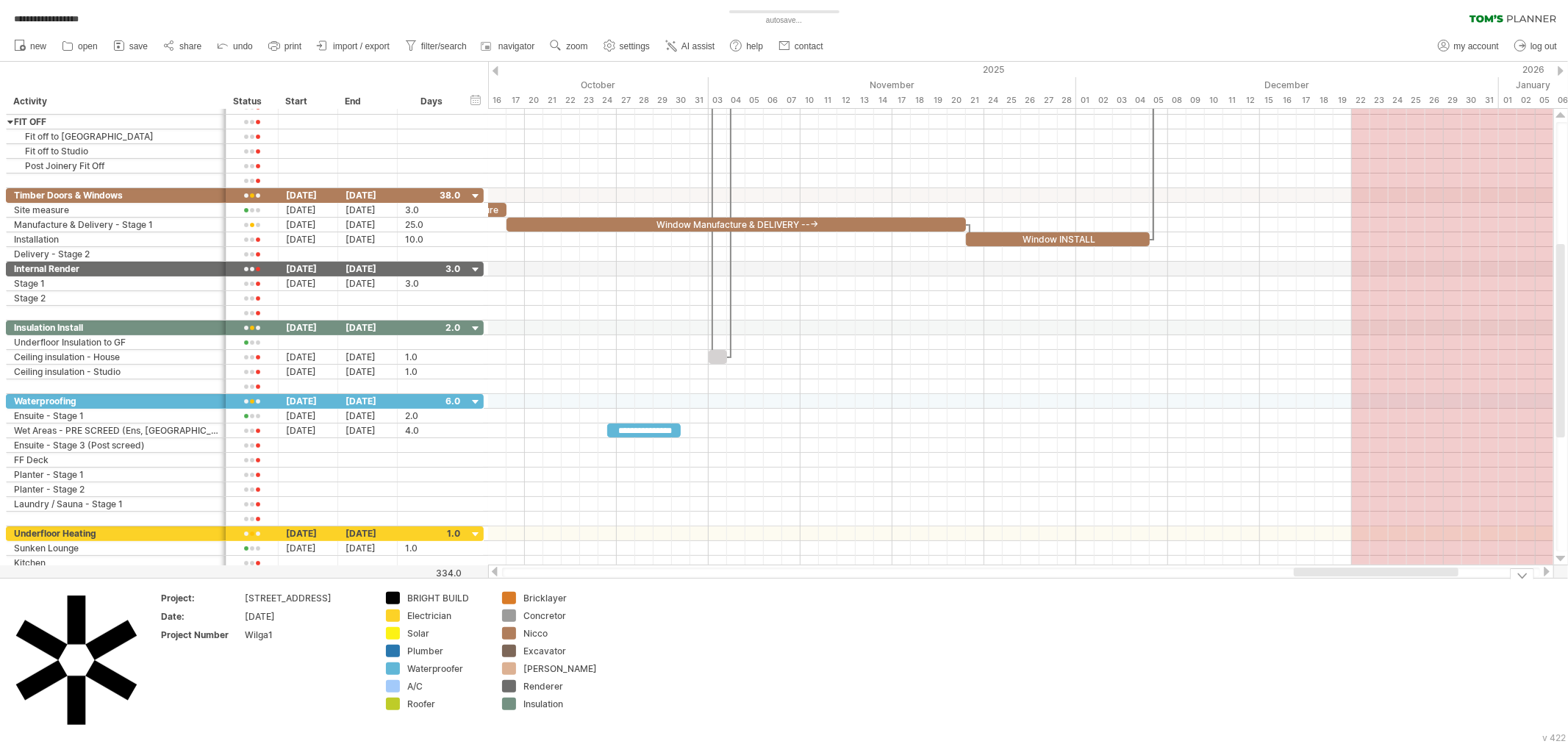
drag, startPoint x: 1311, startPoint y: 574, endPoint x: 1397, endPoint y: 583, distance: 86.5
click at [1397, 583] on div "**********" at bounding box center [784, 372] width 1568 height 744
click at [1397, 583] on div "Project: [STREET_ADDRESS] Date: [DATE] Project Number Wilga1 BRIGHT BUILD Elect…" at bounding box center [784, 660] width 1568 height 165
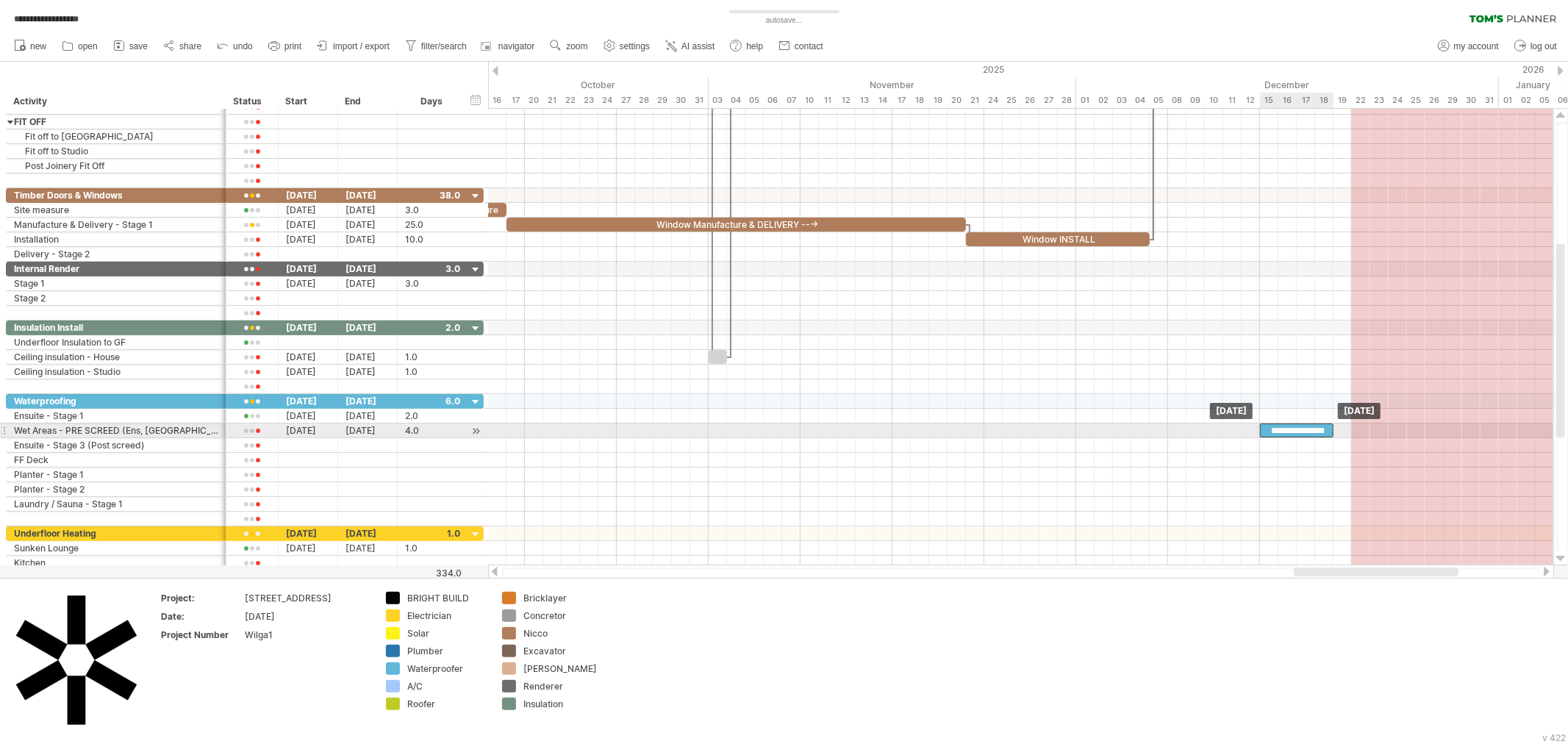
drag, startPoint x: 663, startPoint y: 429, endPoint x: 1316, endPoint y: 423, distance: 653.0
click at [1316, 423] on div "**********" at bounding box center [1021, 337] width 1065 height 456
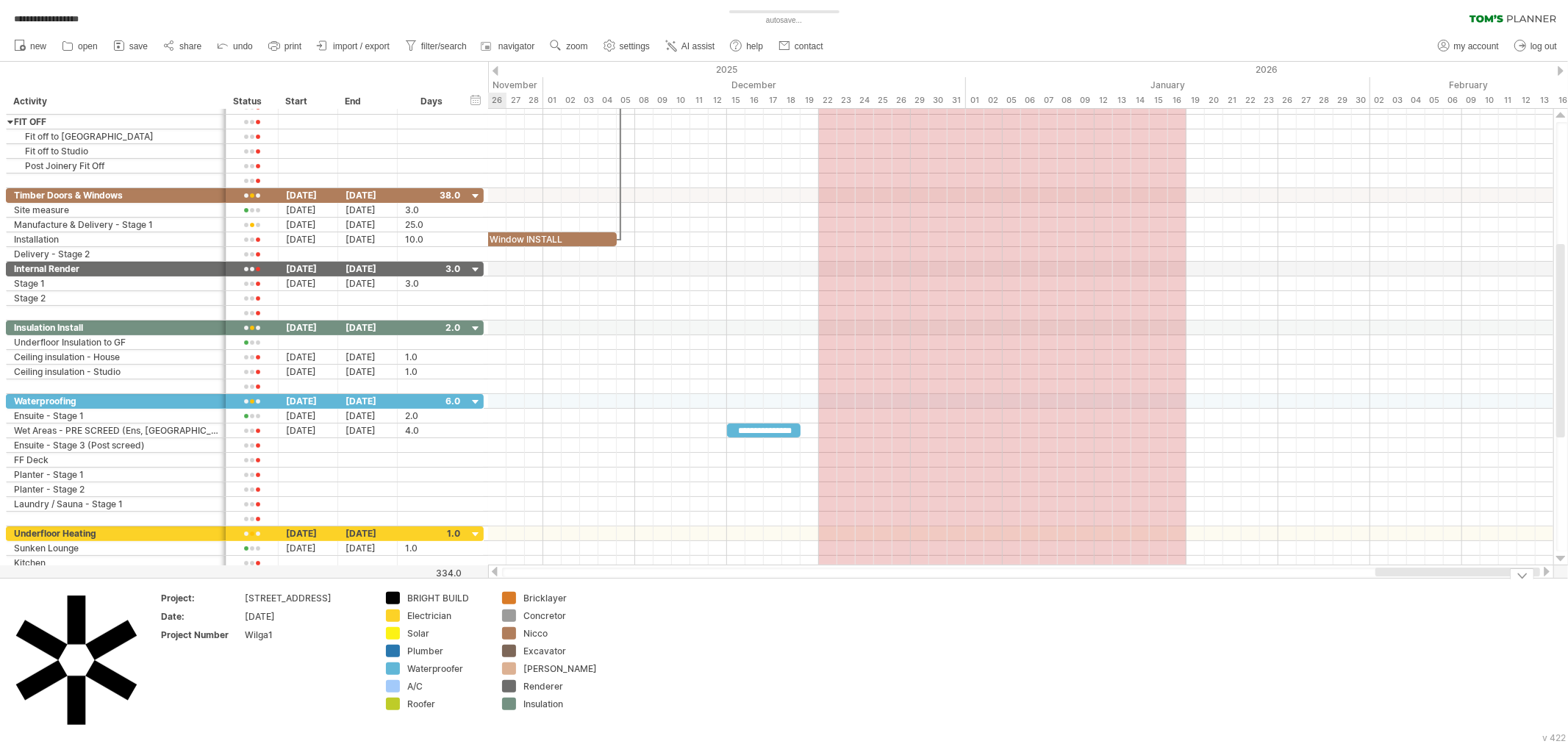
drag, startPoint x: 1427, startPoint y: 573, endPoint x: 1509, endPoint y: 582, distance: 82.5
click at [1509, 582] on div "**********" at bounding box center [784, 372] width 1568 height 744
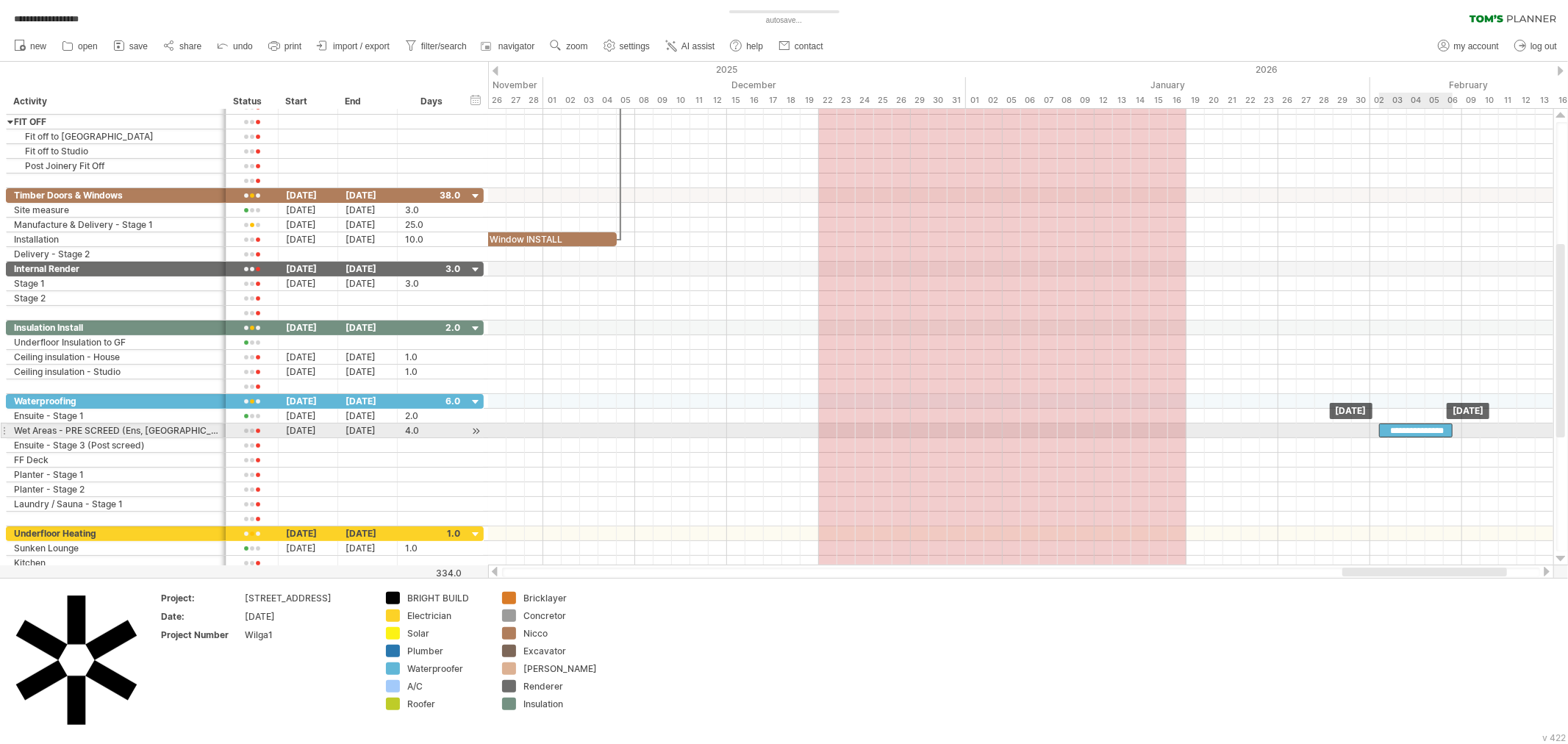
drag, startPoint x: 782, startPoint y: 432, endPoint x: 1431, endPoint y: 435, distance: 649.0
click at [1431, 435] on div "**********" at bounding box center [1416, 431] width 73 height 14
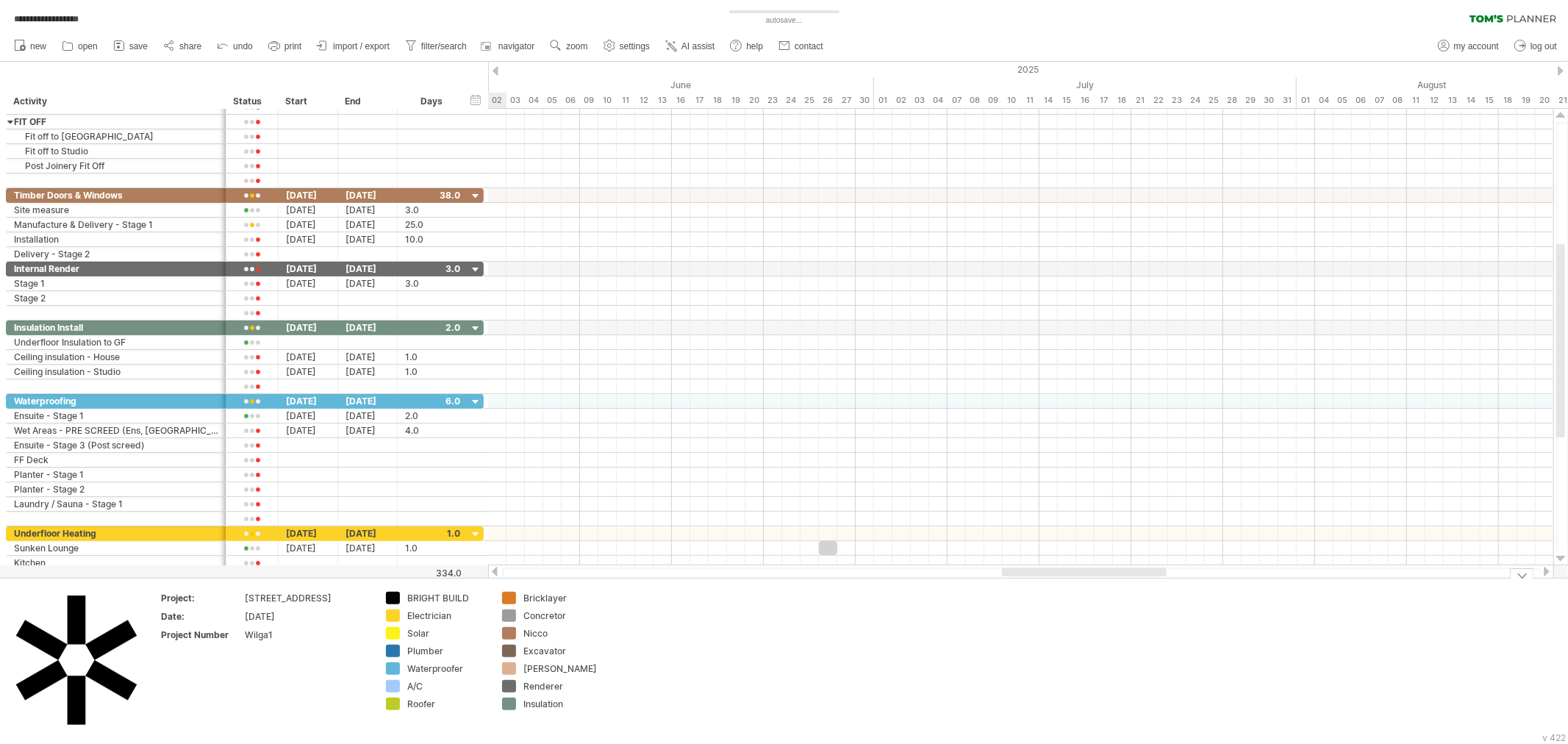
drag, startPoint x: 1353, startPoint y: 573, endPoint x: 1016, endPoint y: 598, distance: 337.9
click at [1016, 598] on div "**********" at bounding box center [784, 372] width 1568 height 744
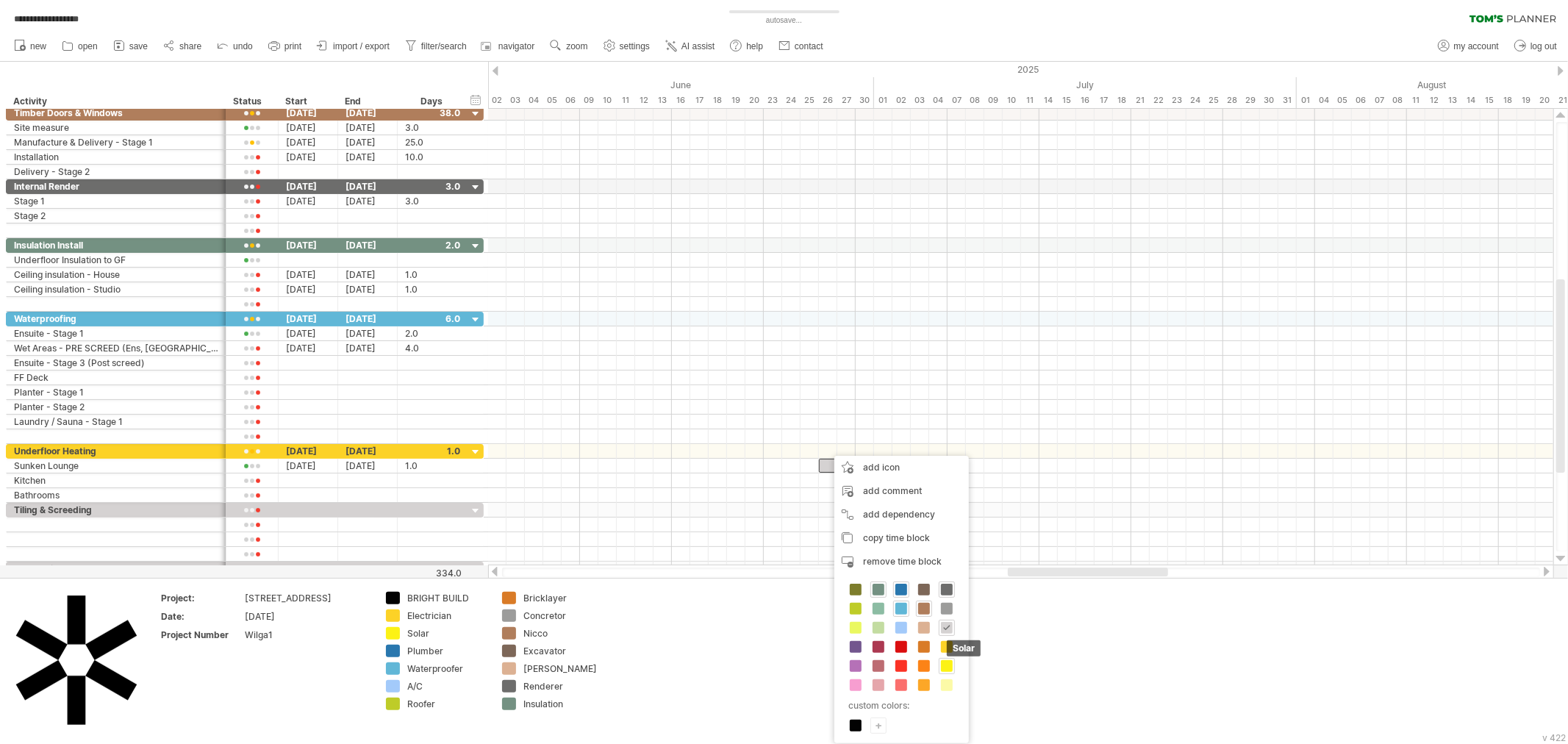
click at [946, 649] on span at bounding box center [947, 647] width 12 height 12
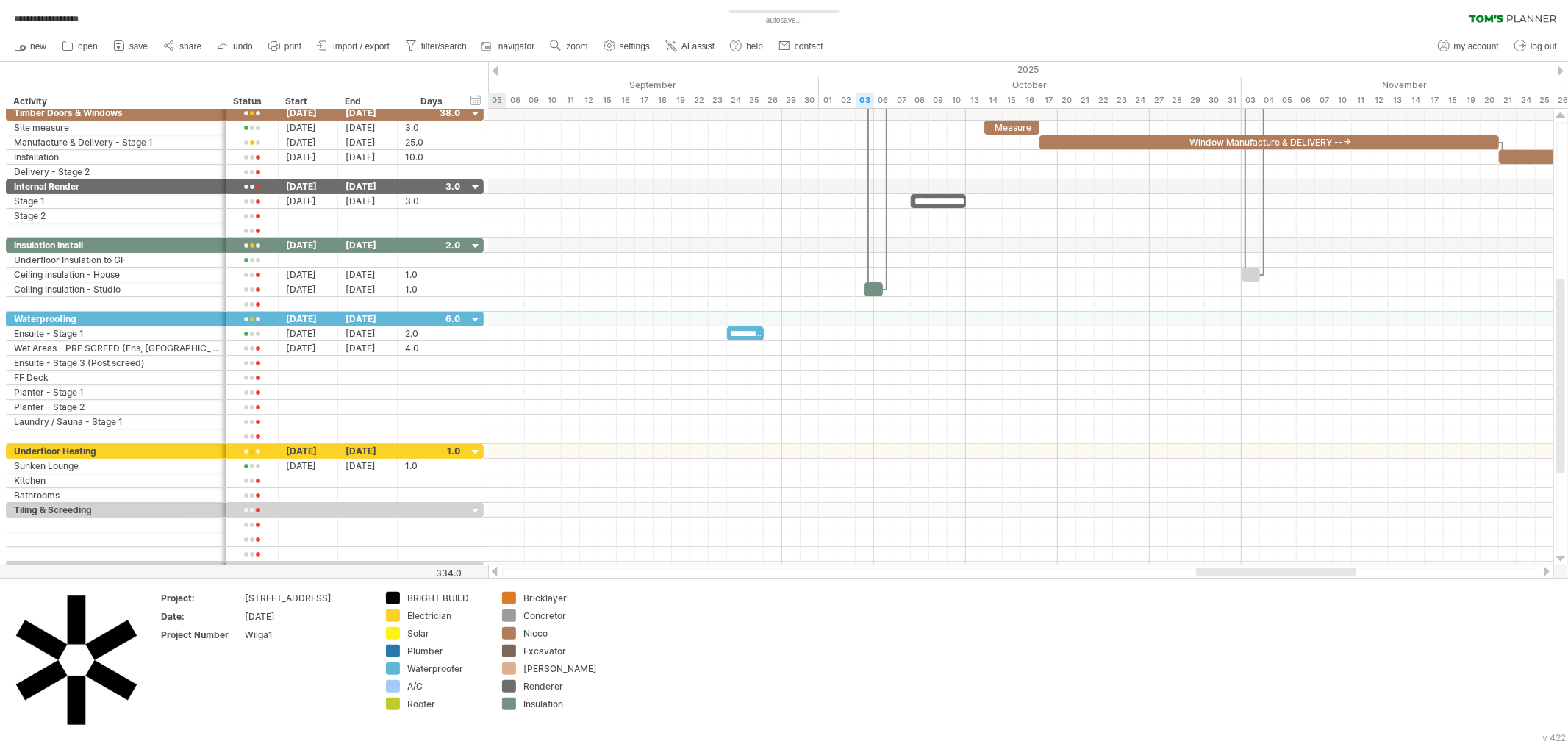
drag, startPoint x: 1057, startPoint y: 573, endPoint x: 1246, endPoint y: 570, distance: 189.0
click at [1246, 570] on div at bounding box center [1276, 573] width 160 height 9
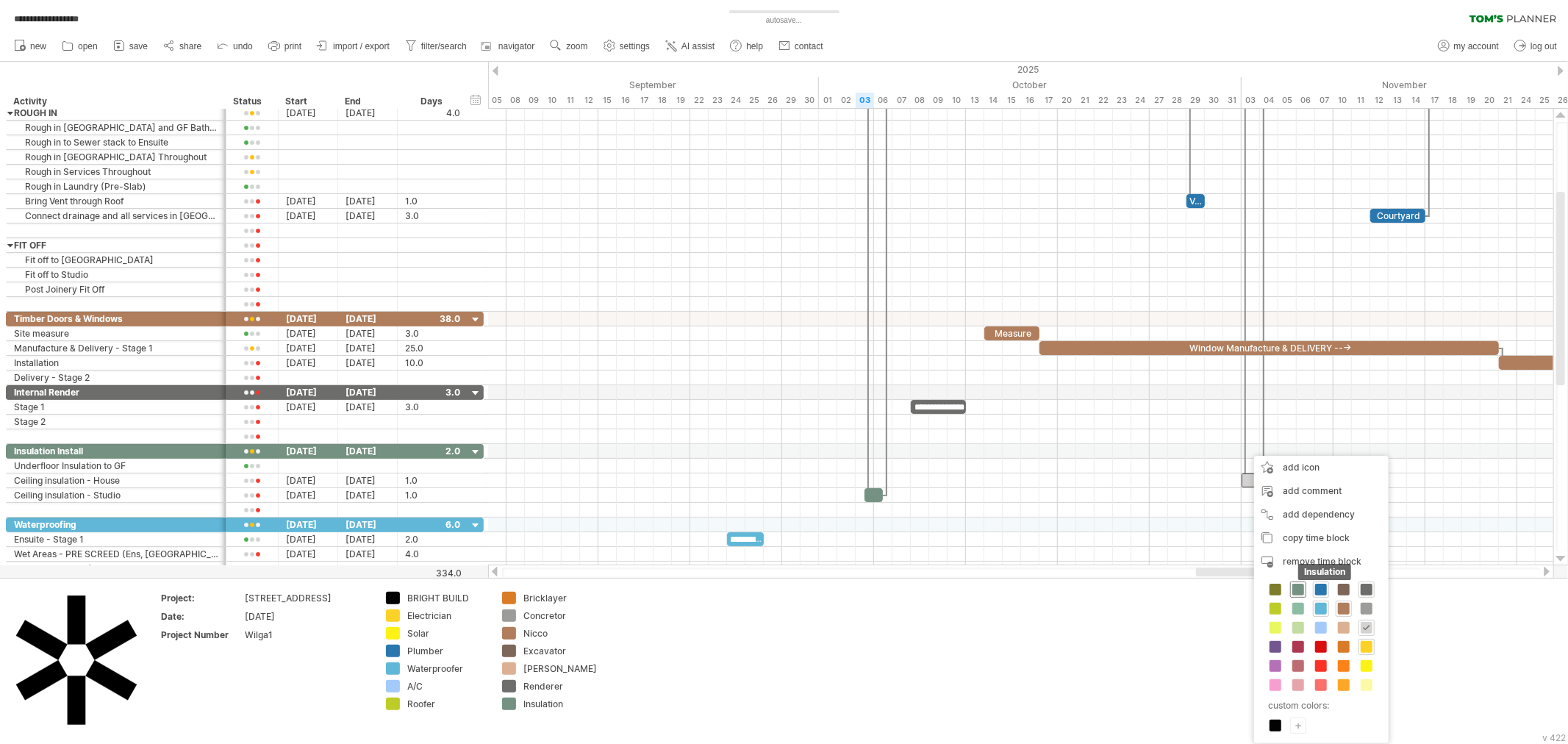
click at [1297, 592] on span at bounding box center [1297, 589] width 12 height 12
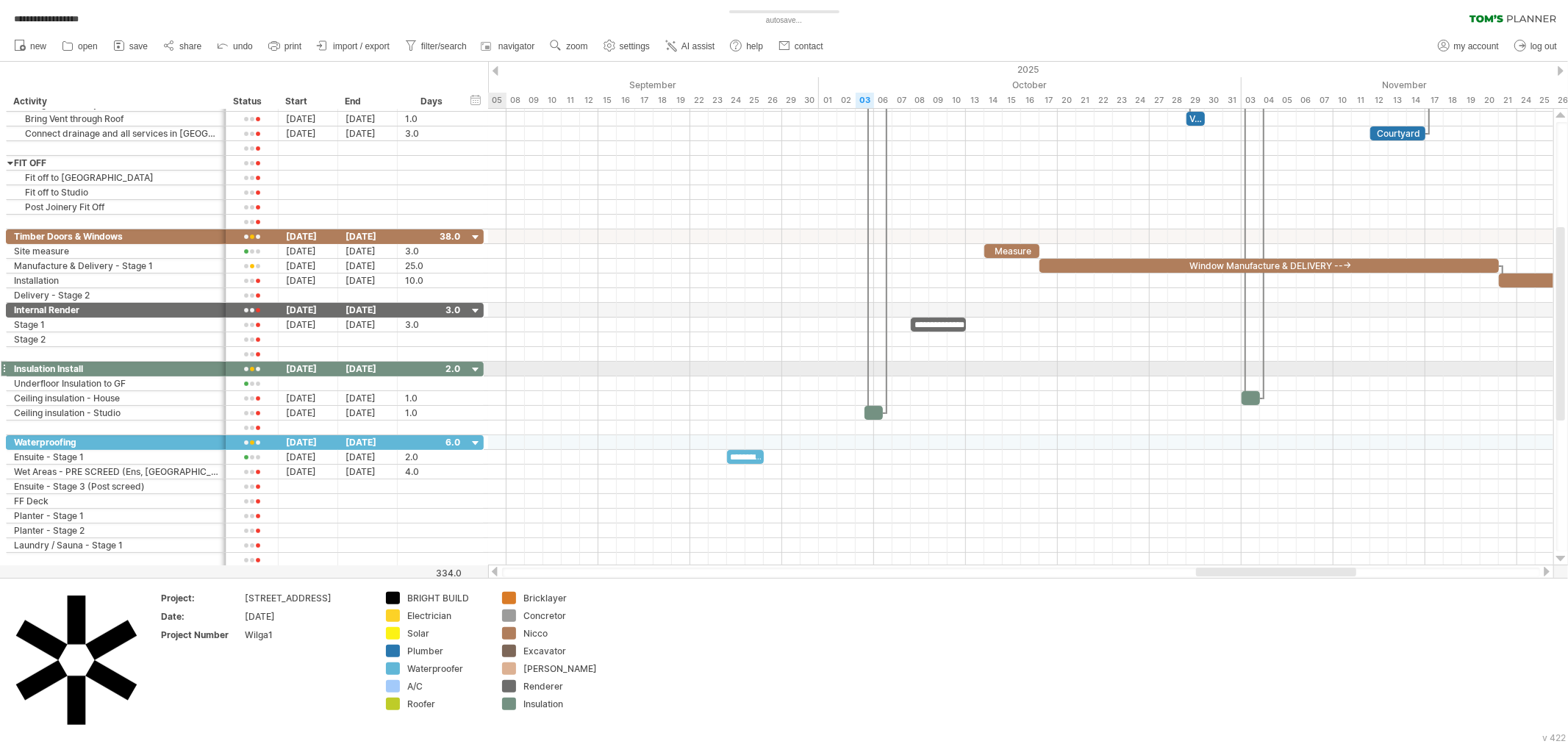
click at [473, 368] on div at bounding box center [476, 371] width 14 height 14
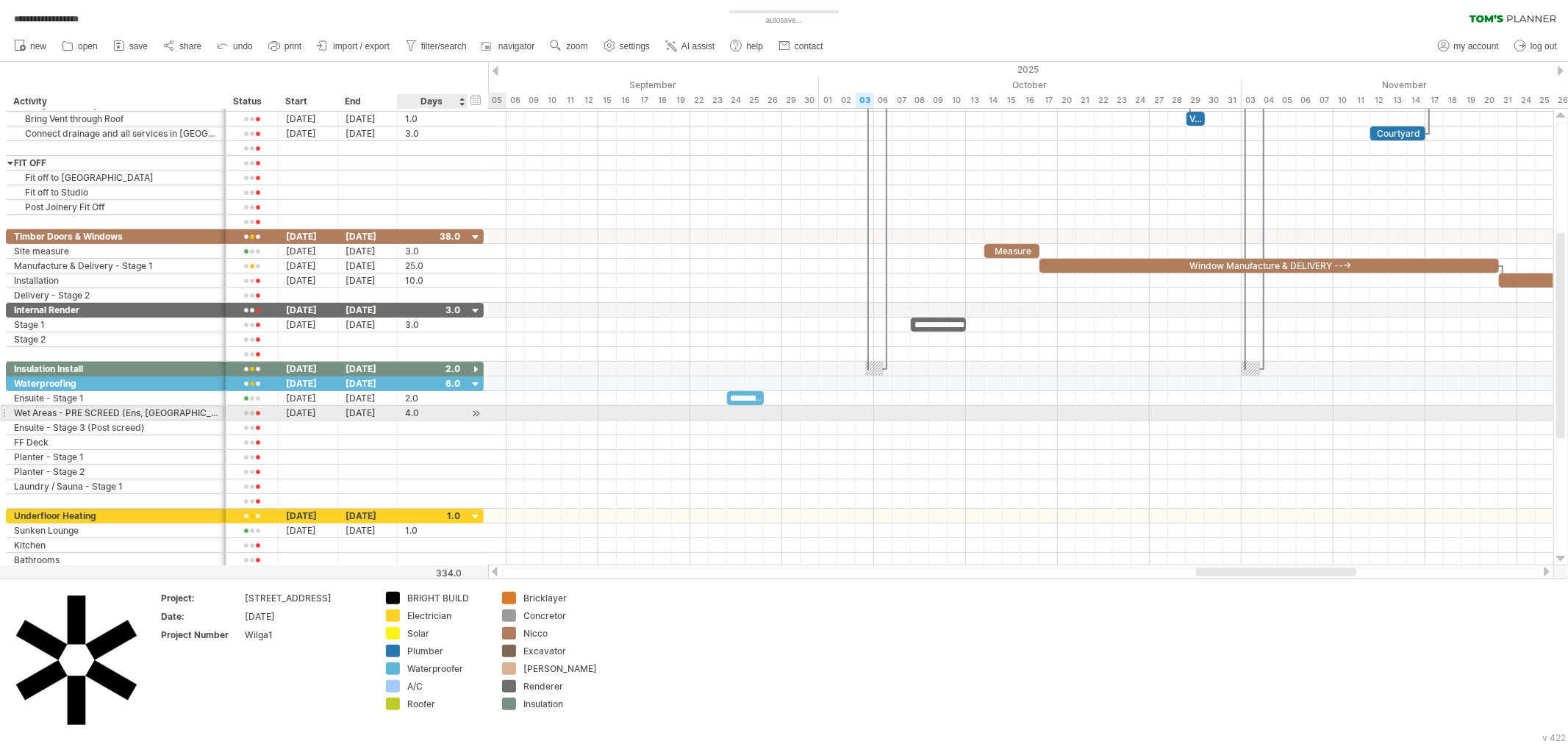
click at [474, 413] on div at bounding box center [476, 413] width 14 height 15
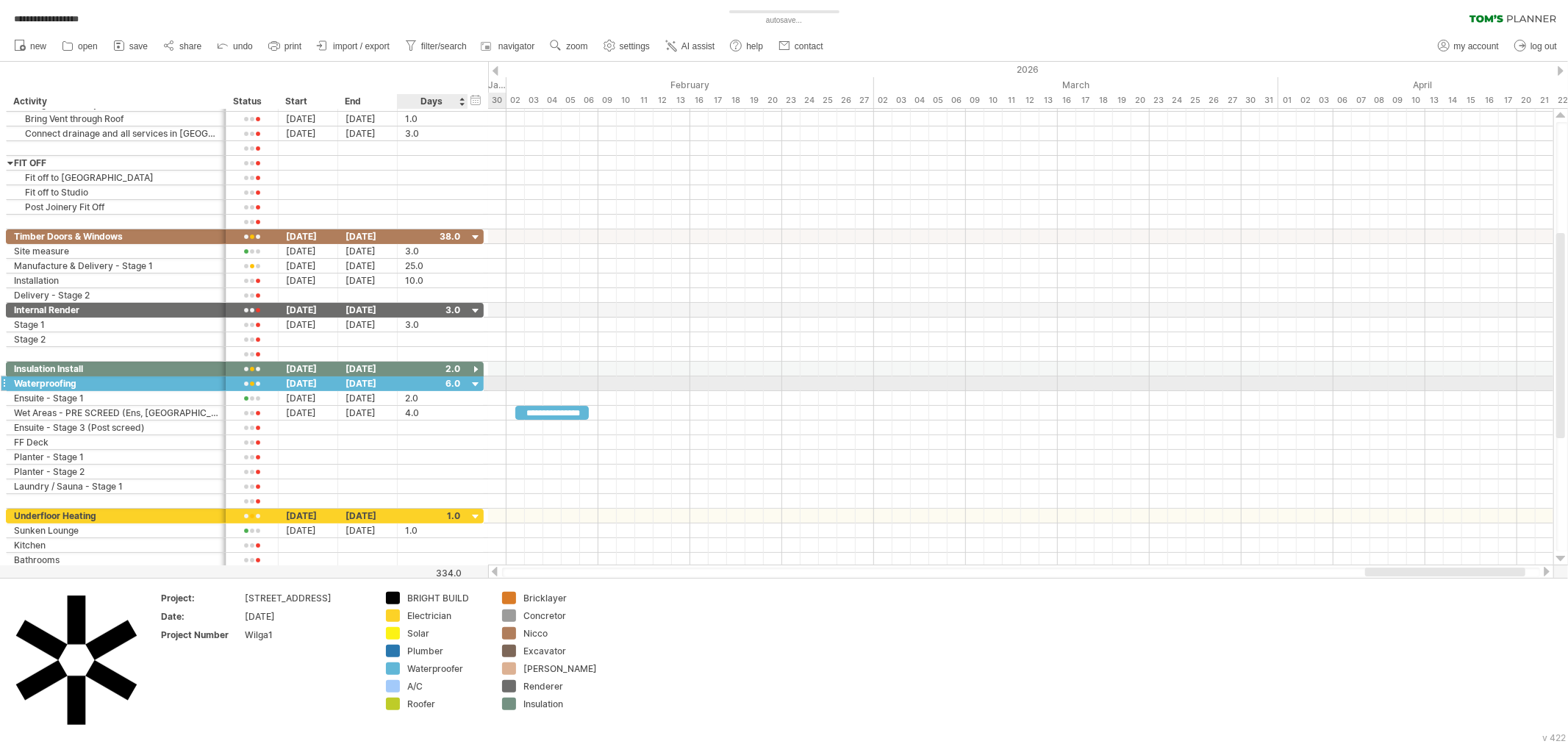
click at [472, 384] on div at bounding box center [476, 385] width 14 height 14
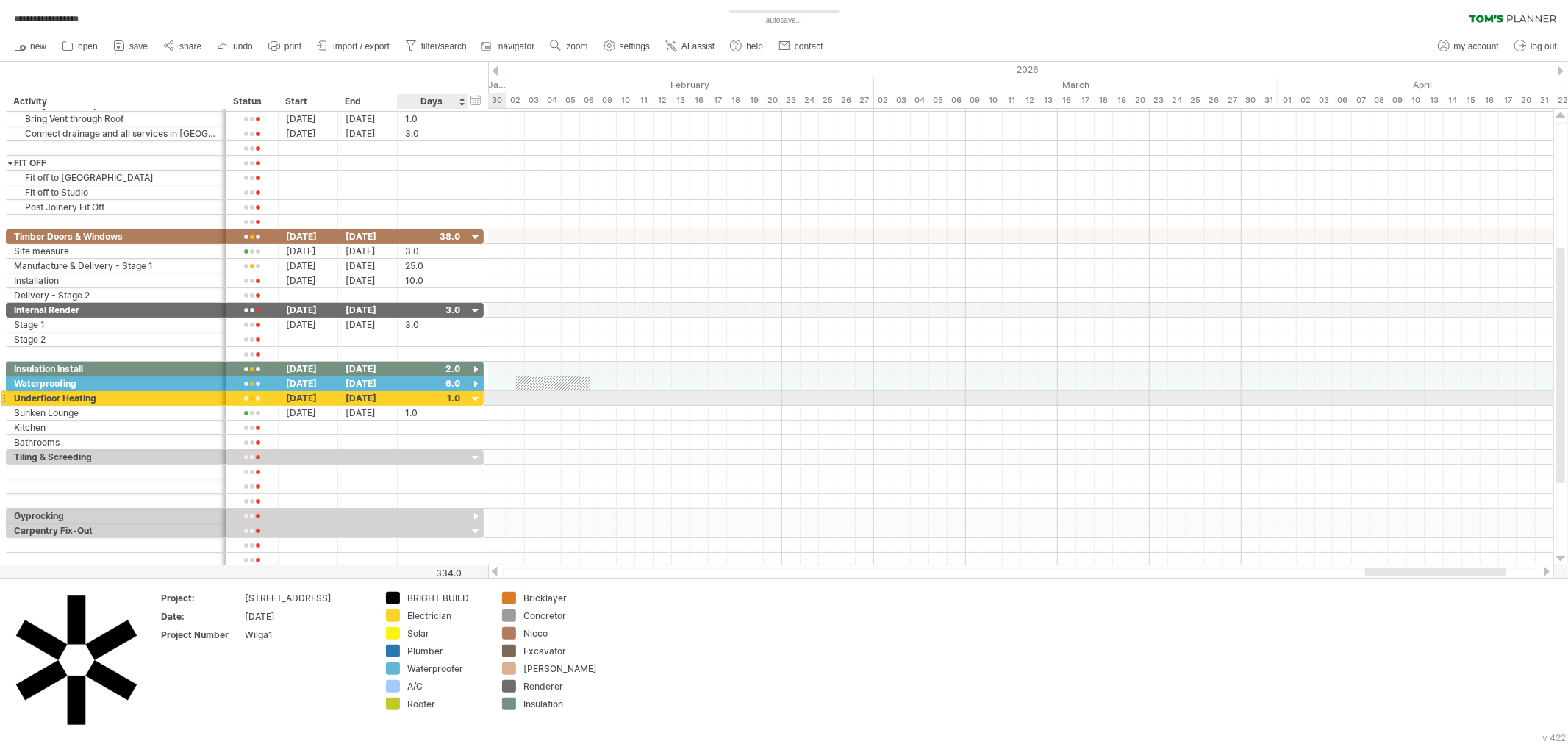
click at [475, 402] on div at bounding box center [476, 400] width 14 height 14
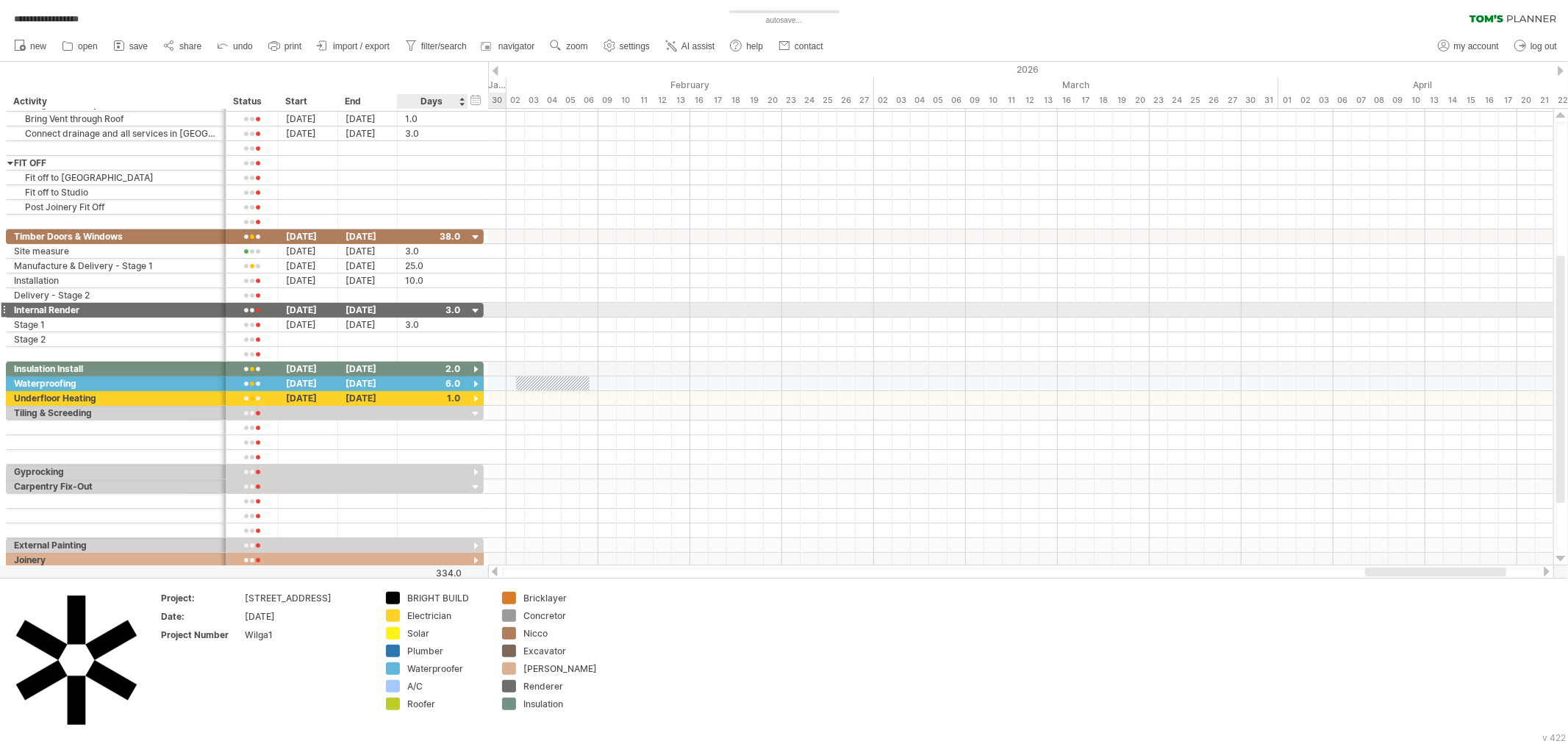
click at [473, 306] on div at bounding box center [476, 312] width 14 height 14
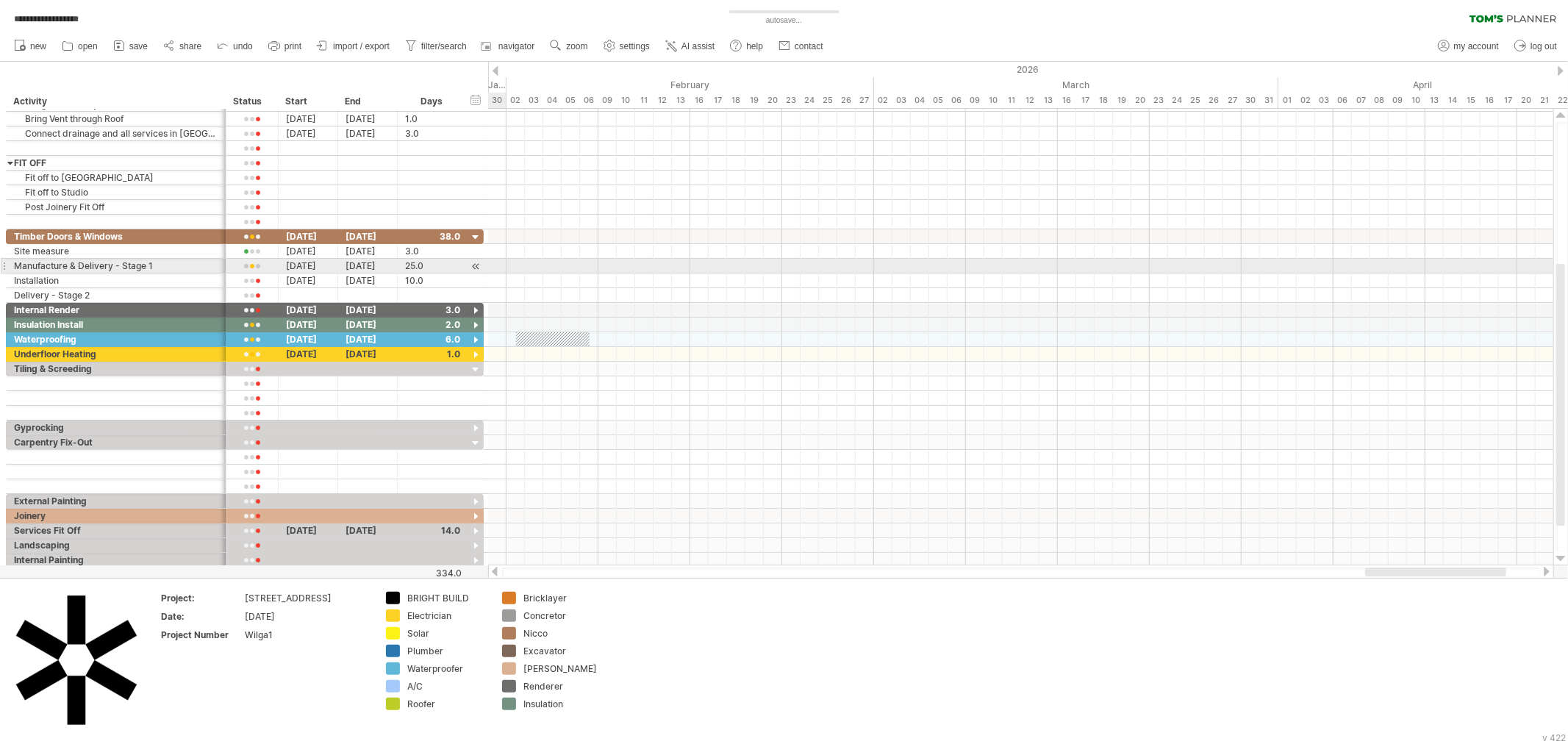
click at [474, 267] on div at bounding box center [476, 266] width 14 height 15
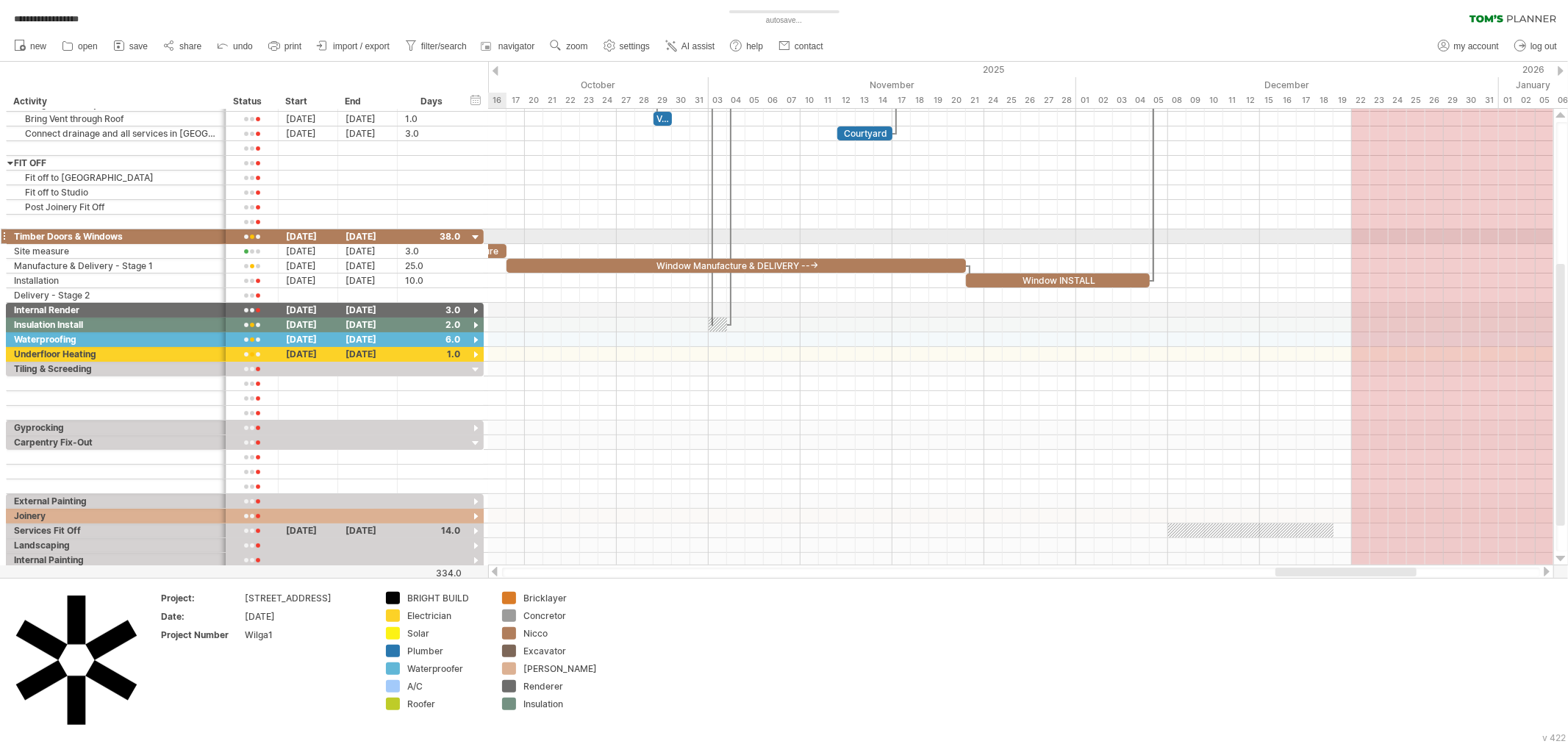
click at [475, 238] on div at bounding box center [476, 238] width 14 height 14
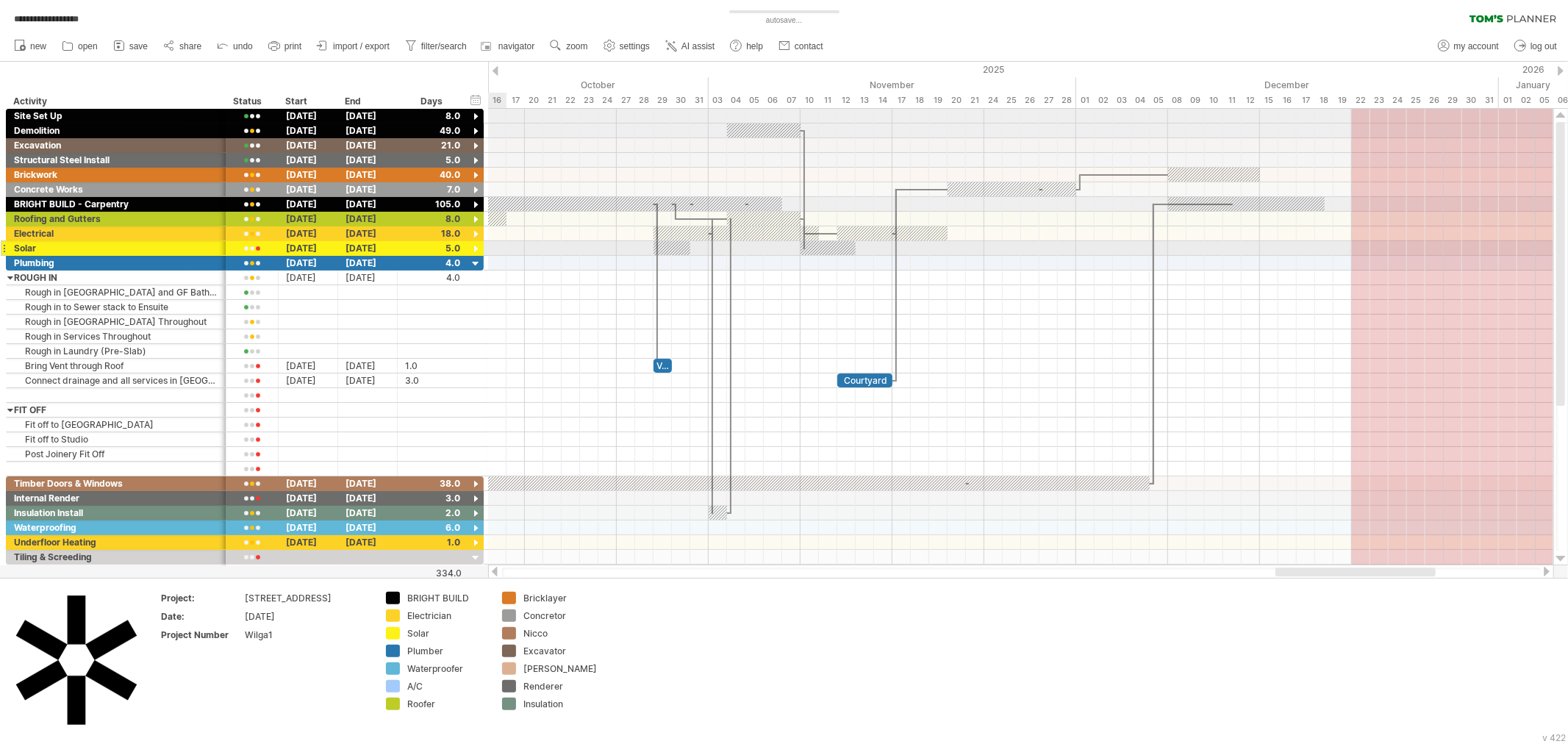
click at [472, 247] on div at bounding box center [476, 250] width 14 height 14
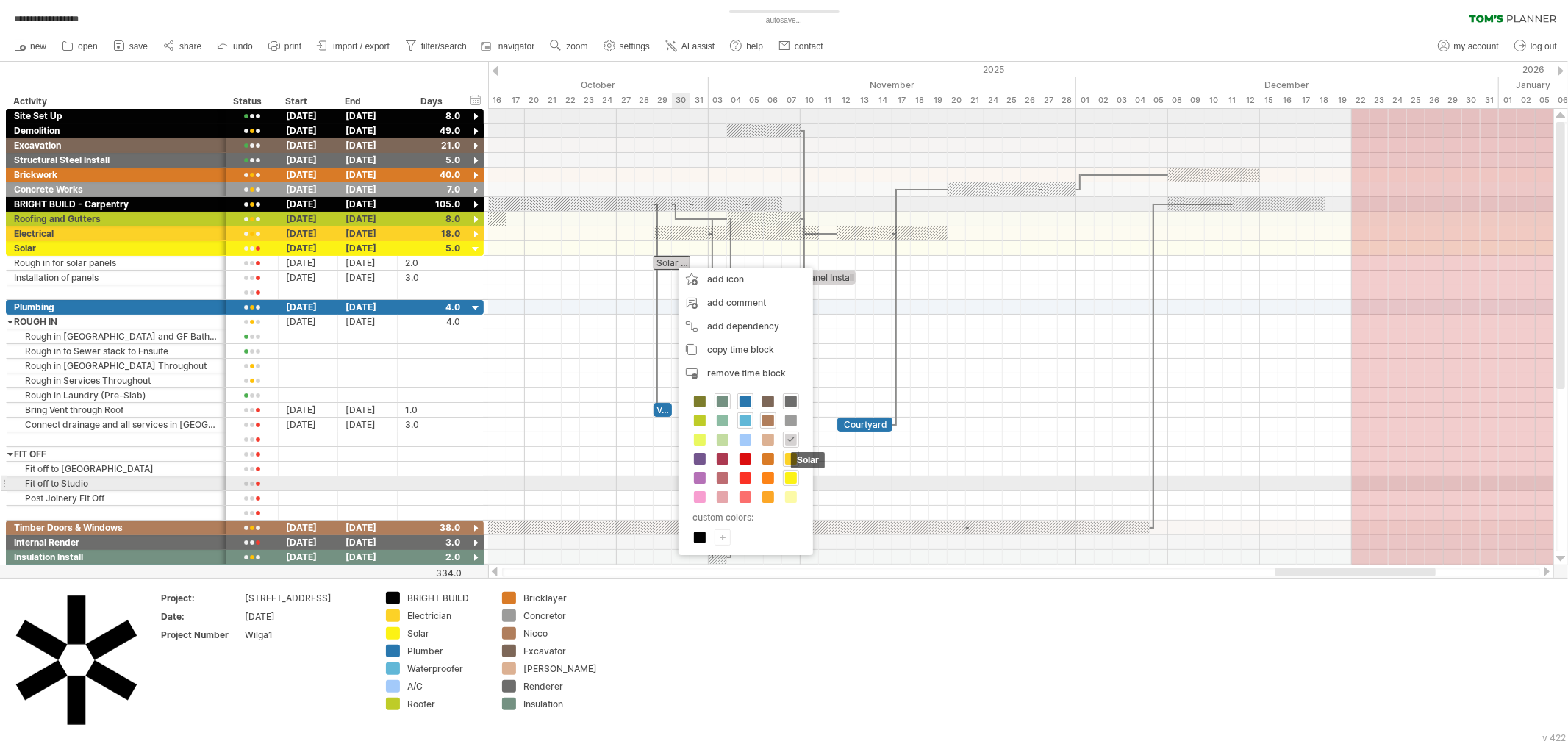
click at [793, 481] on span at bounding box center [790, 478] width 12 height 12
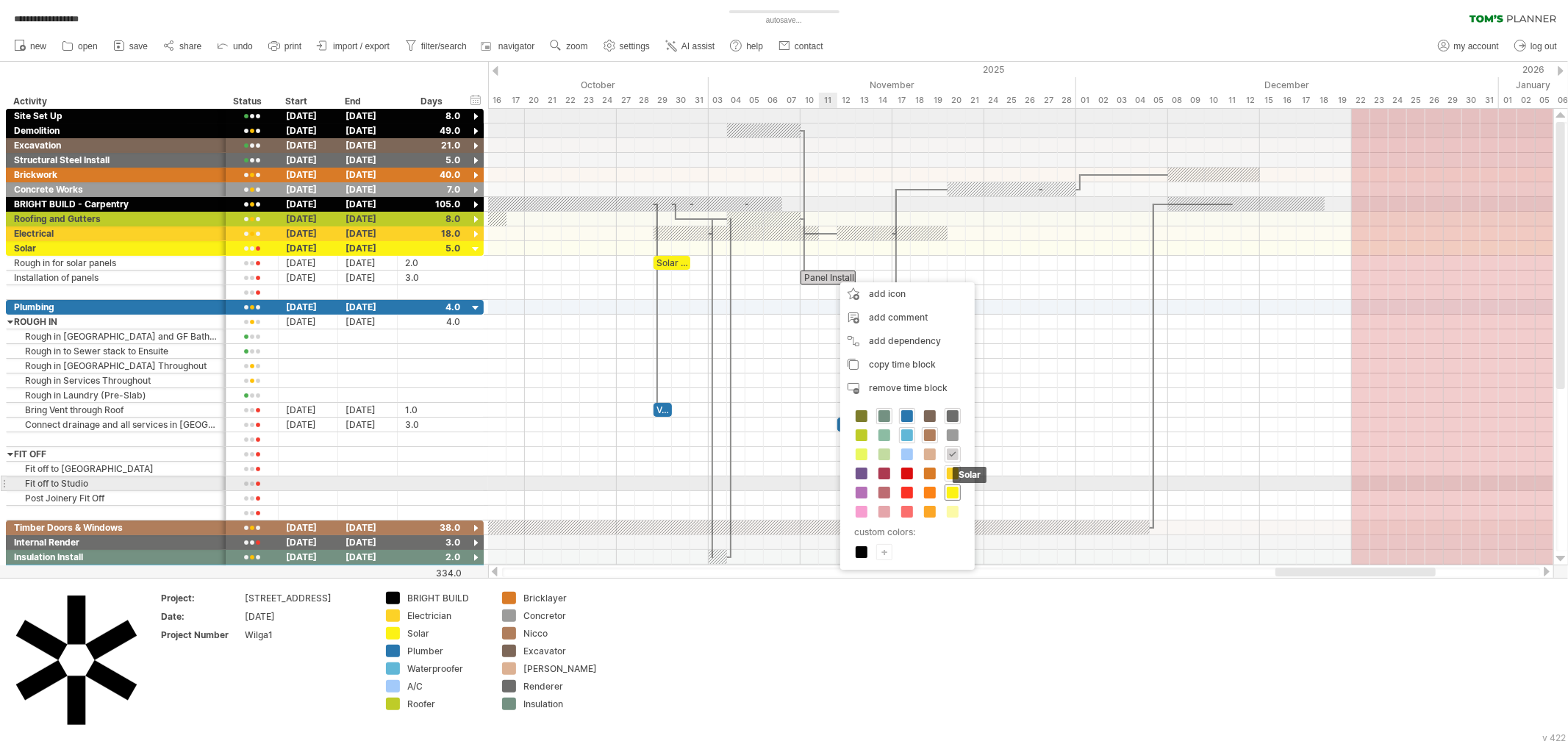
click at [955, 491] on span at bounding box center [952, 492] width 12 height 12
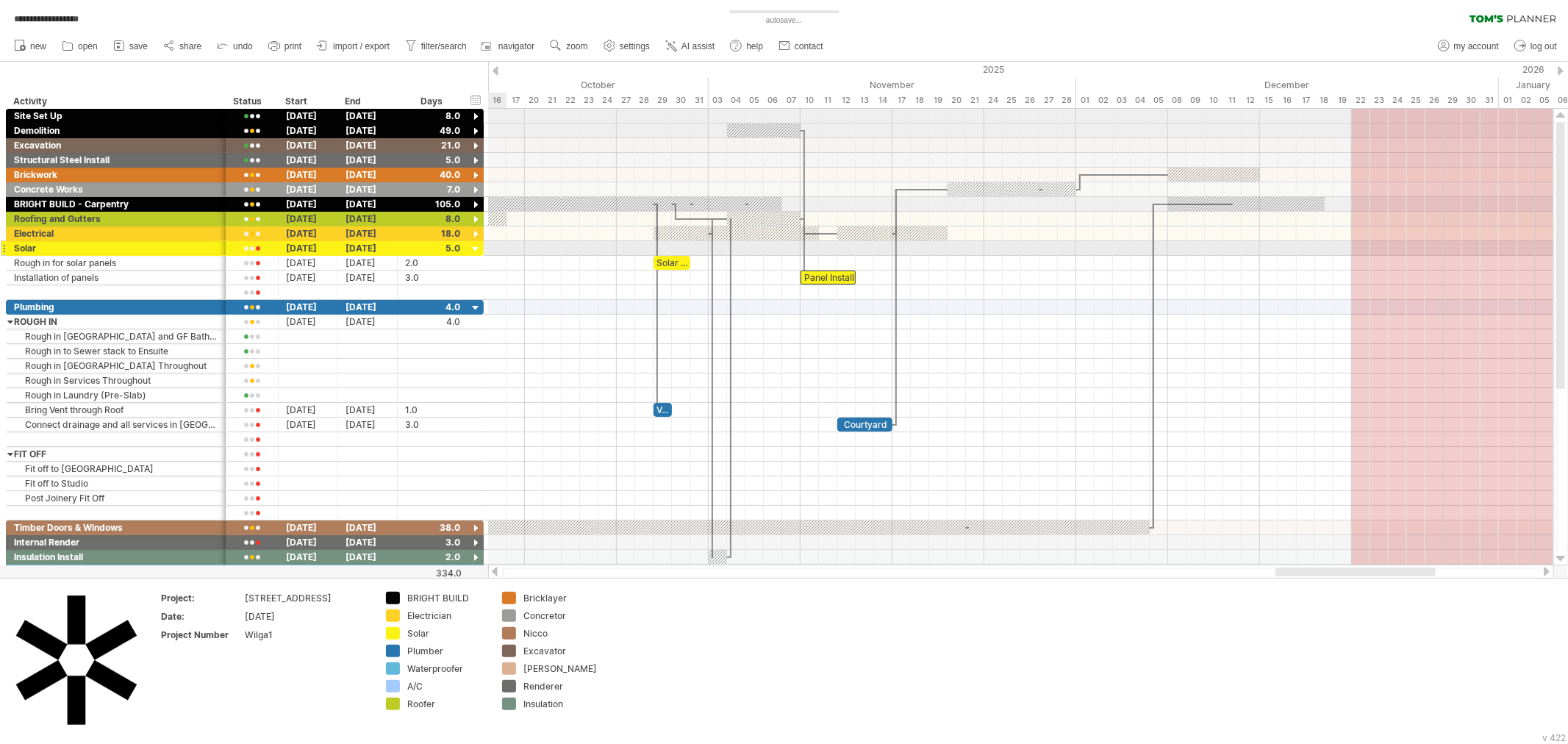
click at [473, 251] on div at bounding box center [476, 250] width 14 height 14
